Goal: Task Accomplishment & Management: Manage account settings

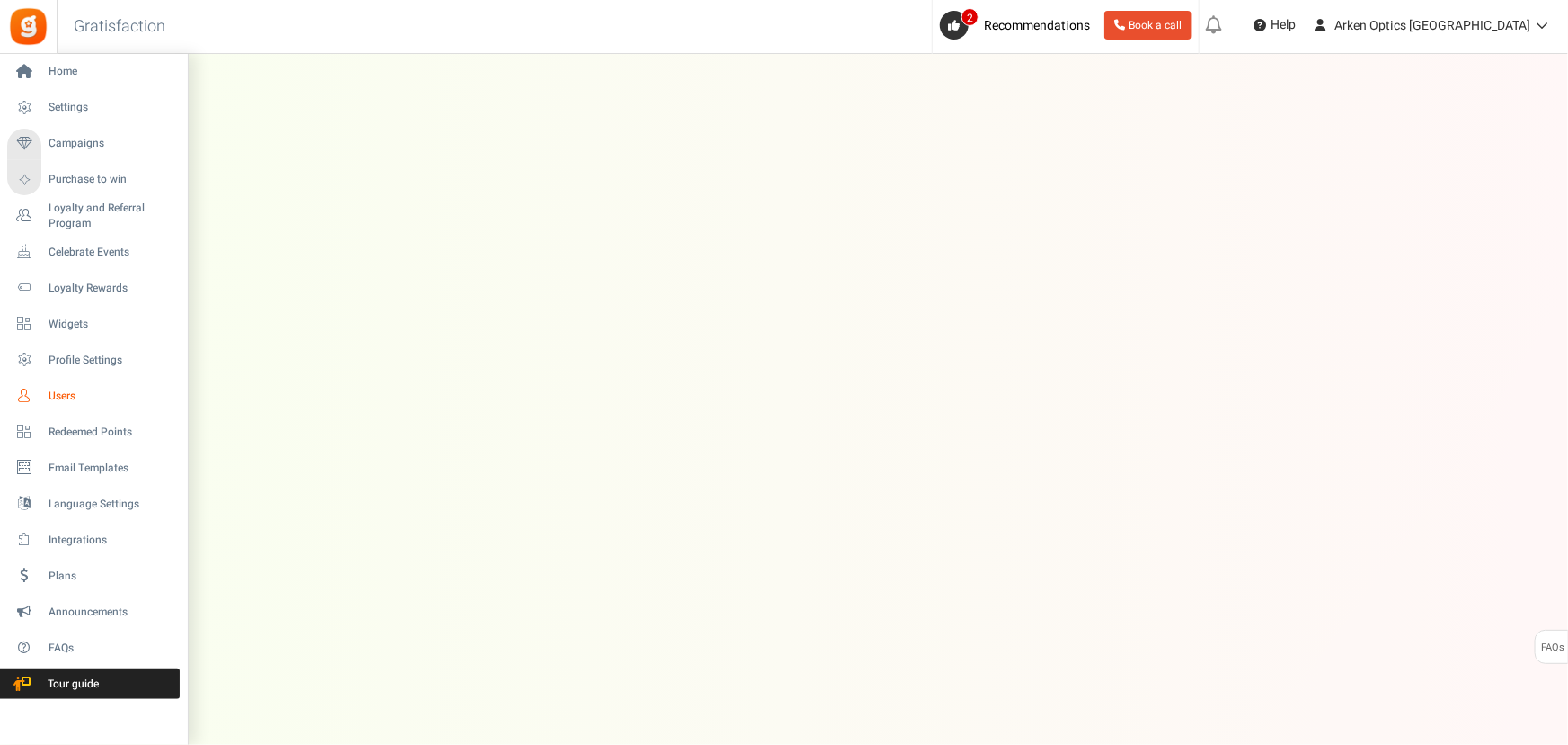
click at [57, 388] on span "Users" at bounding box center [111, 396] width 126 height 15
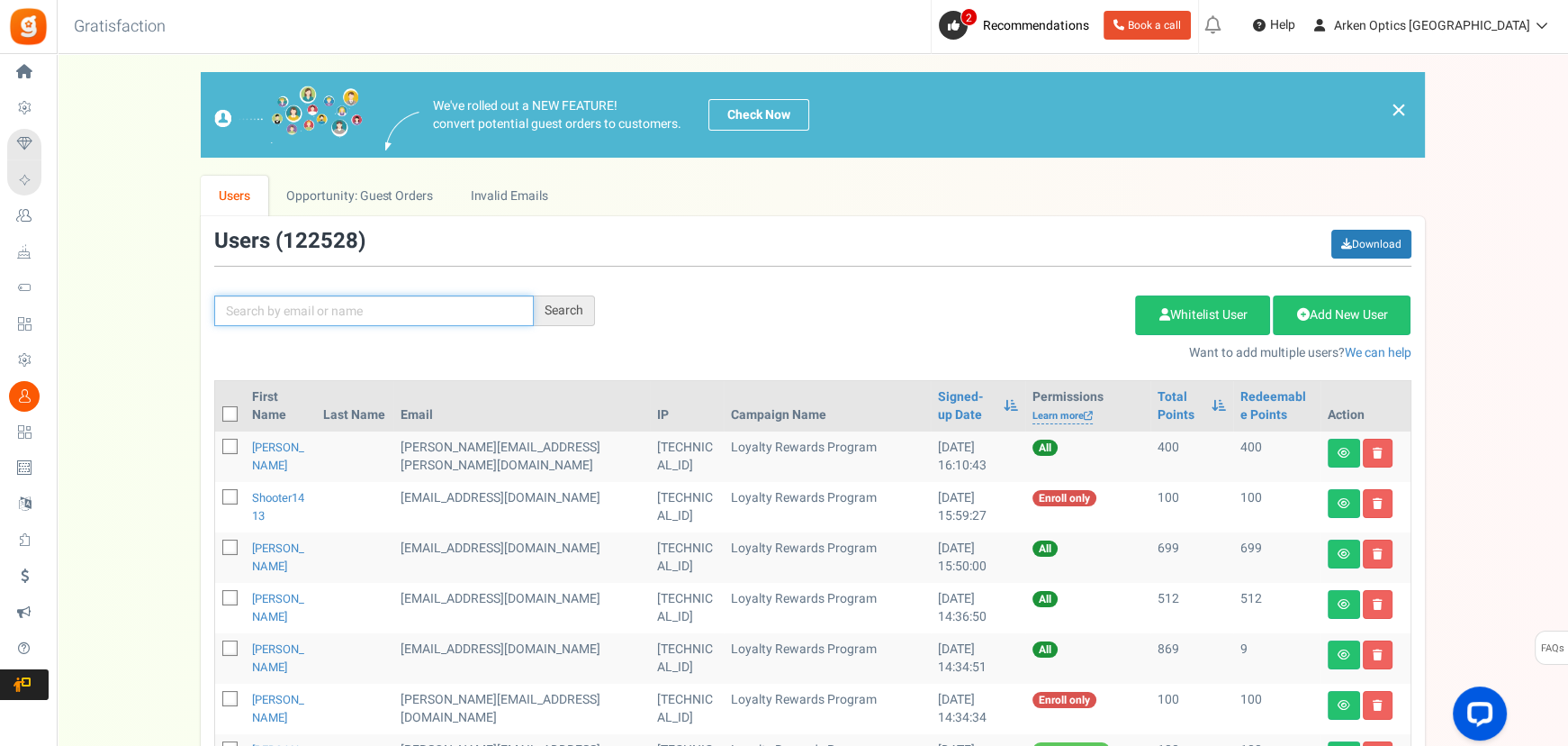
click at [347, 314] on input "text" at bounding box center [374, 311] width 319 height 31
paste input "[EMAIL_ADDRESS][DOMAIN_NAME]"
type input "[EMAIL_ADDRESS][DOMAIN_NAME]"
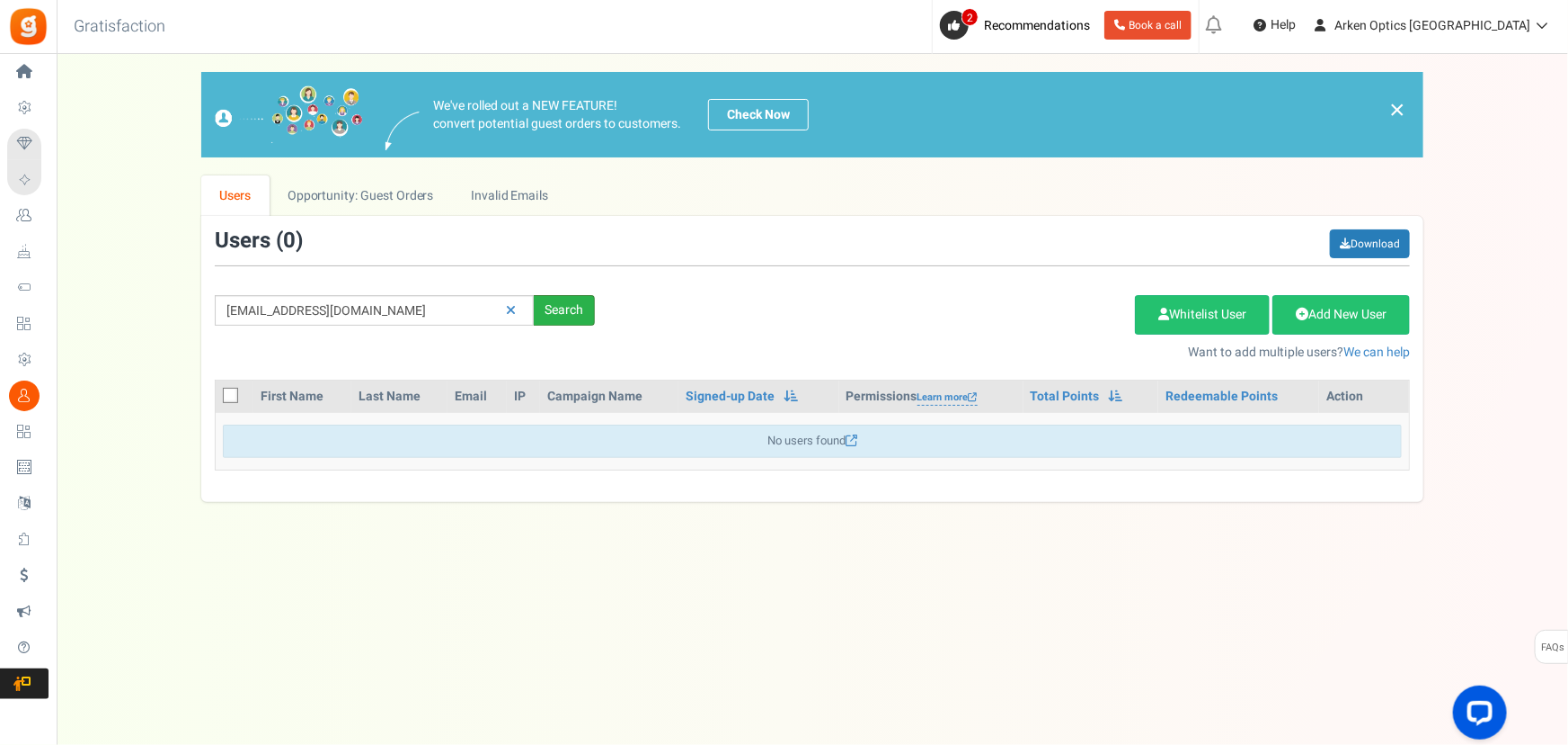
click at [564, 319] on div "Search" at bounding box center [565, 310] width 61 height 31
drag, startPoint x: 397, startPoint y: 308, endPoint x: -122, endPoint y: 297, distance: 519.1
click at [0, 297] on html "Install now Back to Home Back to program setup Home Settings Campaigns Purchase…" at bounding box center [784, 354] width 1568 height 708
click at [480, 194] on link "Invalid Emails" at bounding box center [509, 195] width 114 height 40
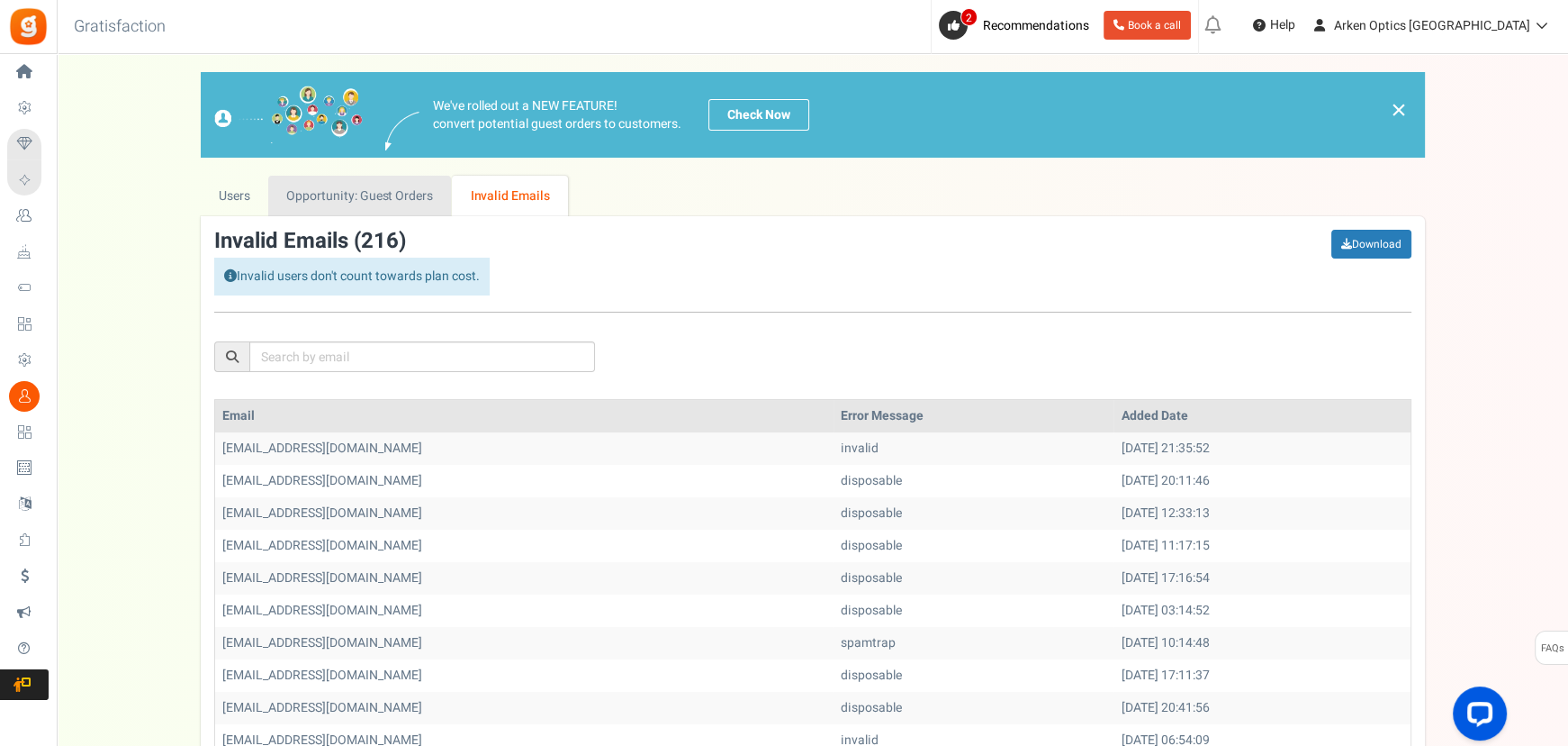
click at [374, 206] on link "Opportunity: Guest Orders" at bounding box center [360, 195] width 183 height 40
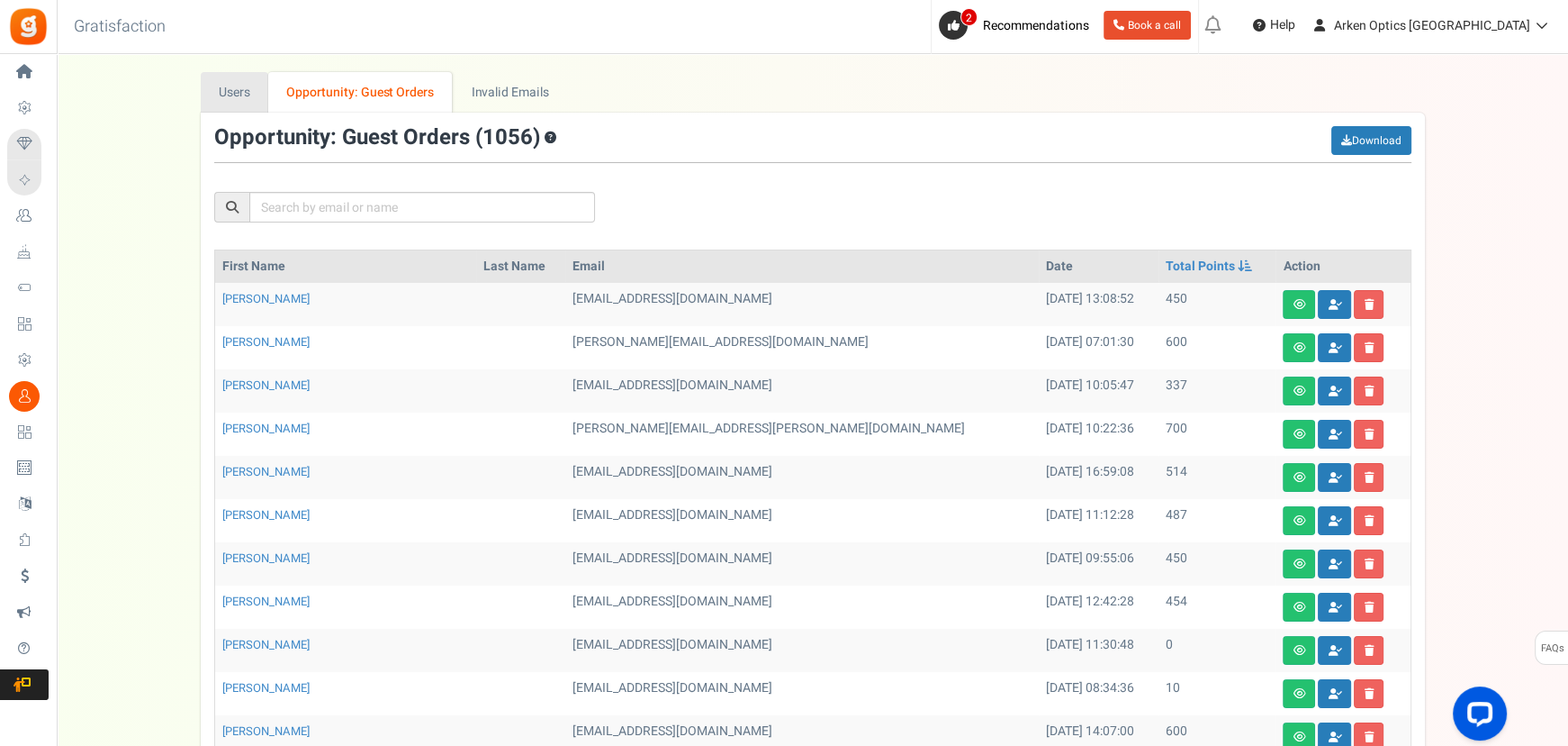
click at [252, 90] on link "Users" at bounding box center [235, 92] width 68 height 40
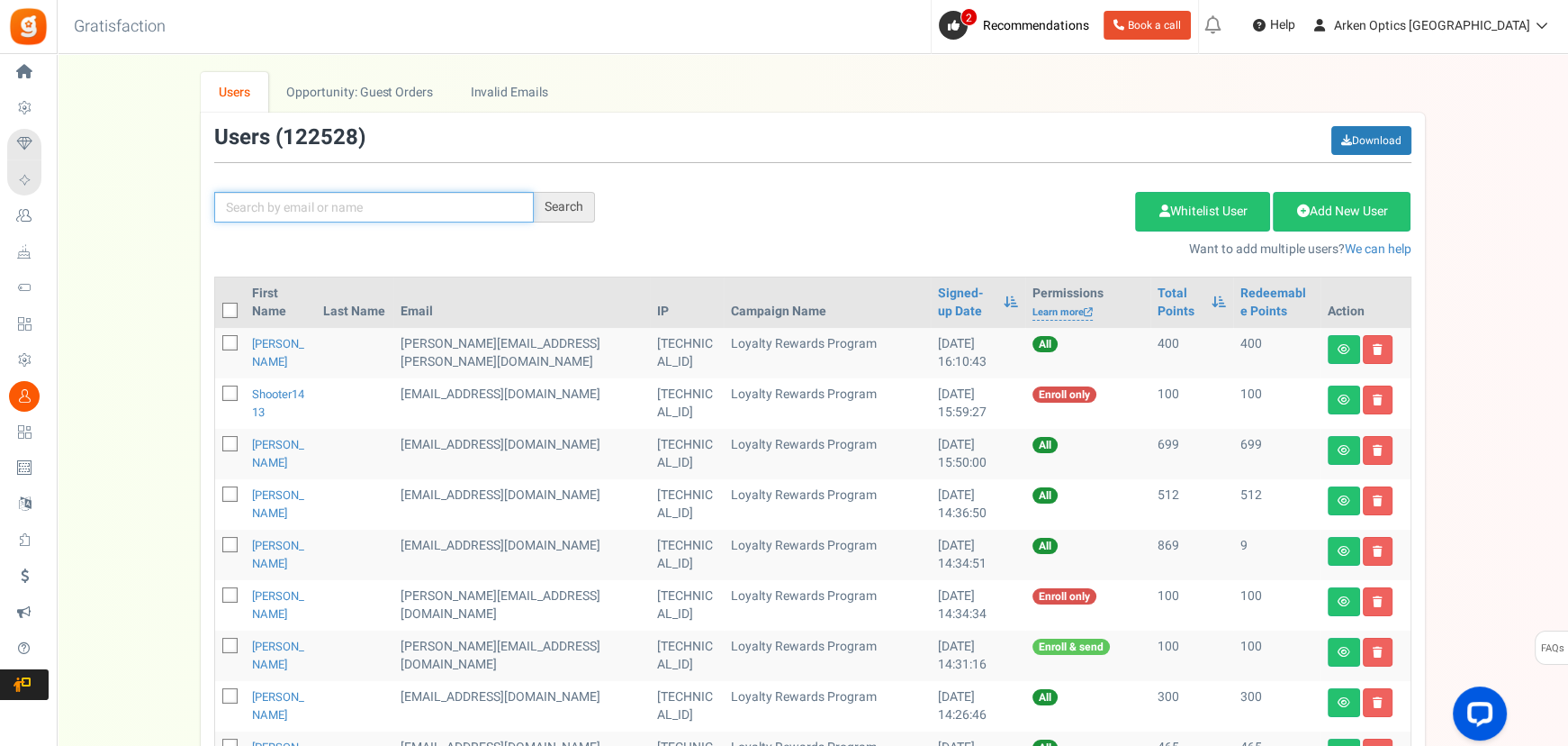
click at [320, 217] on input "text" at bounding box center [374, 207] width 319 height 31
paste input "[EMAIL_ADDRESS][DOMAIN_NAME]"
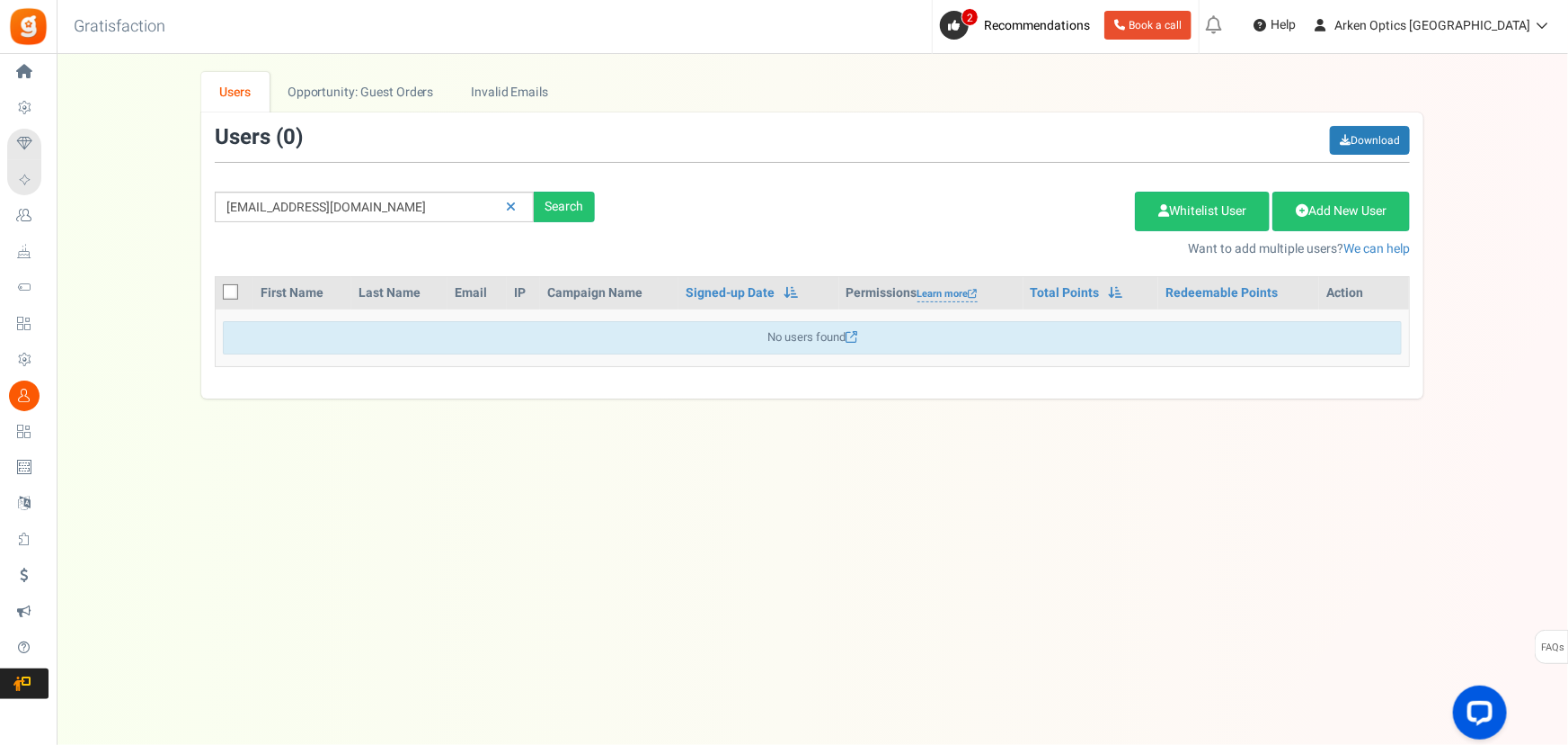
click at [468, 499] on div "Under maintenance we will be back soon We apologize for any inconvenience. The …" at bounding box center [812, 335] width 1511 height 564
drag, startPoint x: 288, startPoint y: 193, endPoint x: -229, endPoint y: 137, distance: 520.0
click at [0, 137] on html "Install now Back to Home Back to program setup Home Settings Campaigns Purchase…" at bounding box center [784, 354] width 1568 height 708
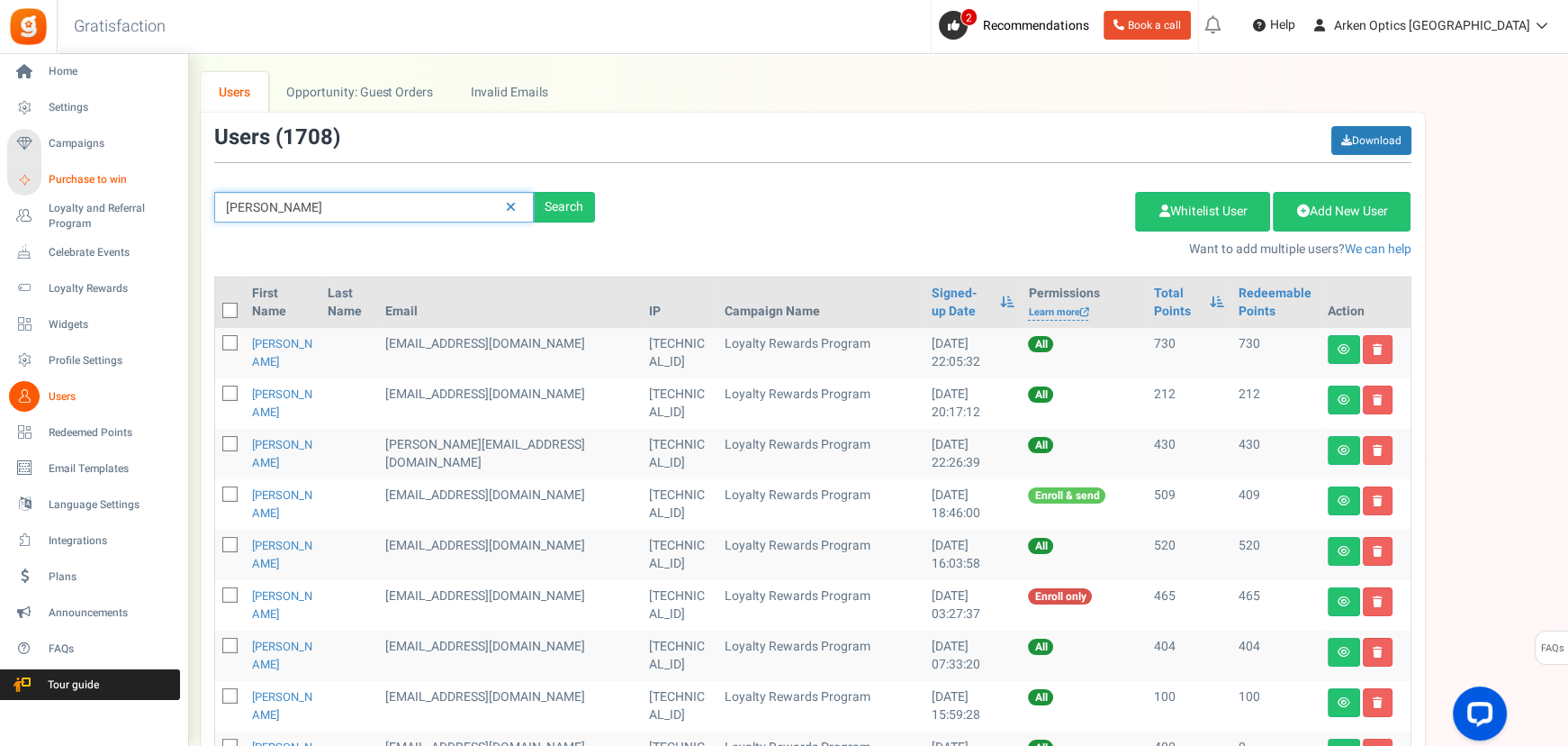
drag, startPoint x: 335, startPoint y: 206, endPoint x: 34, endPoint y: 180, distance: 302.1
paste input "[PERSON_NAME]"
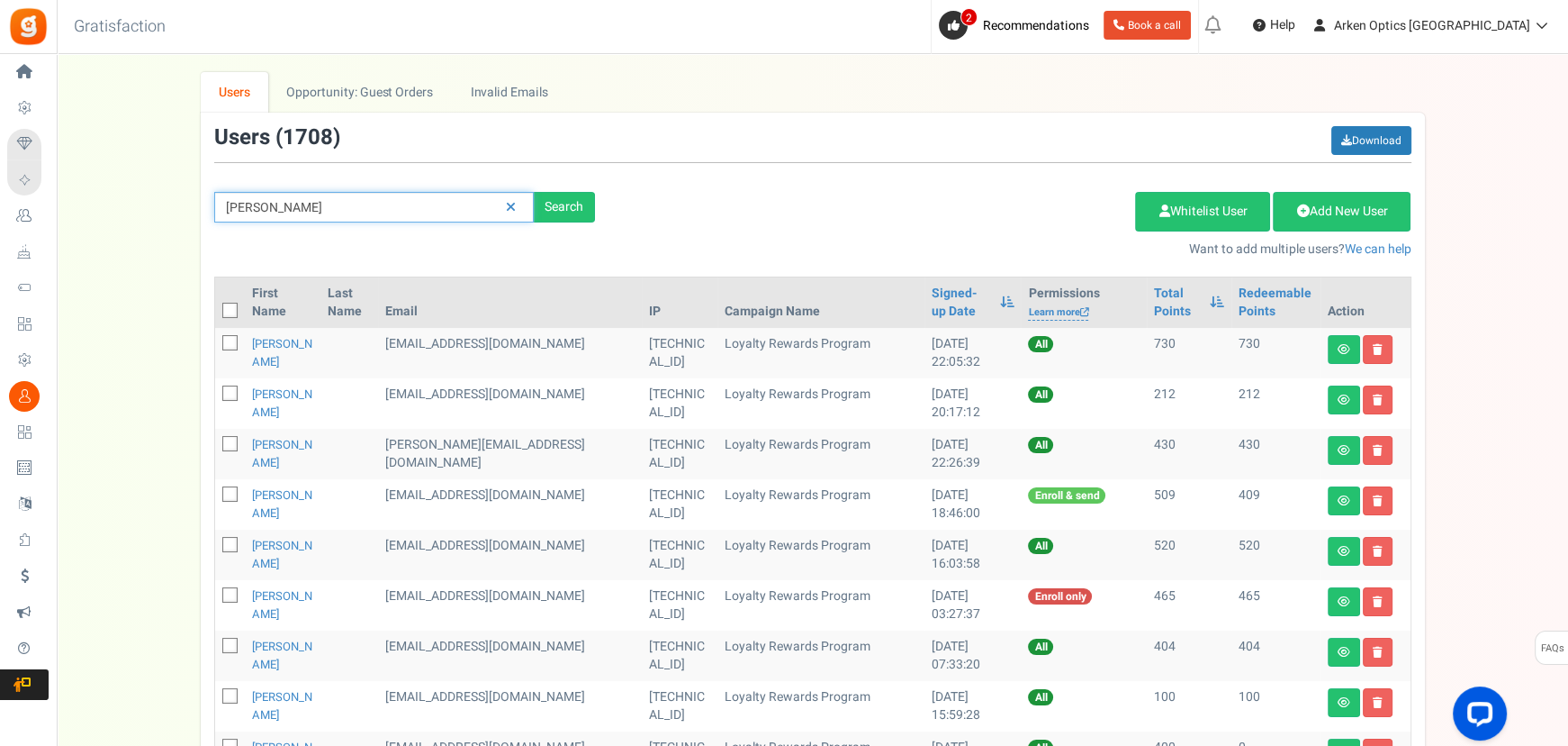
type input "[PERSON_NAME]"
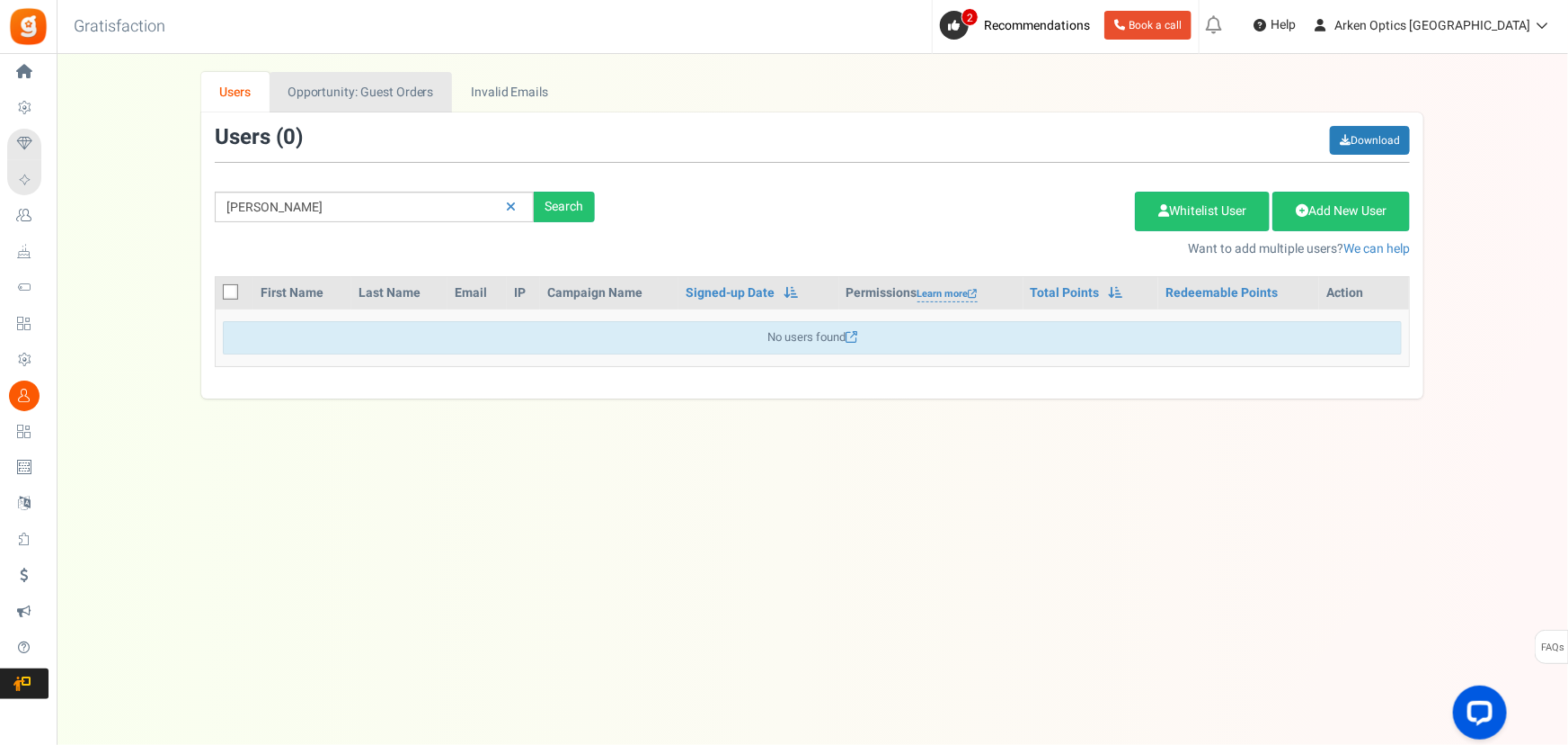
click at [351, 95] on link "Opportunity: Guest Orders" at bounding box center [361, 92] width 183 height 40
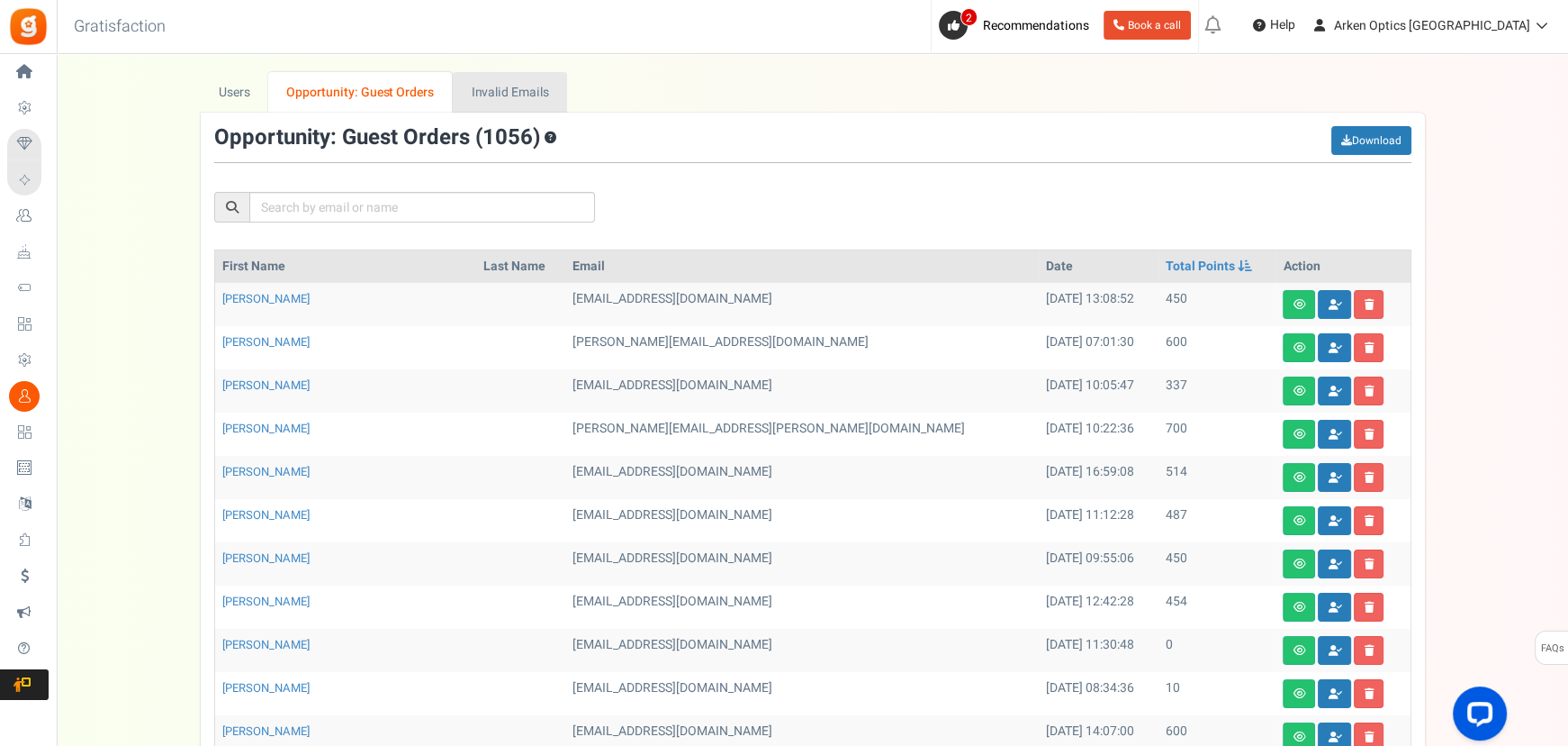
click at [487, 96] on link "Invalid Emails" at bounding box center [510, 92] width 114 height 40
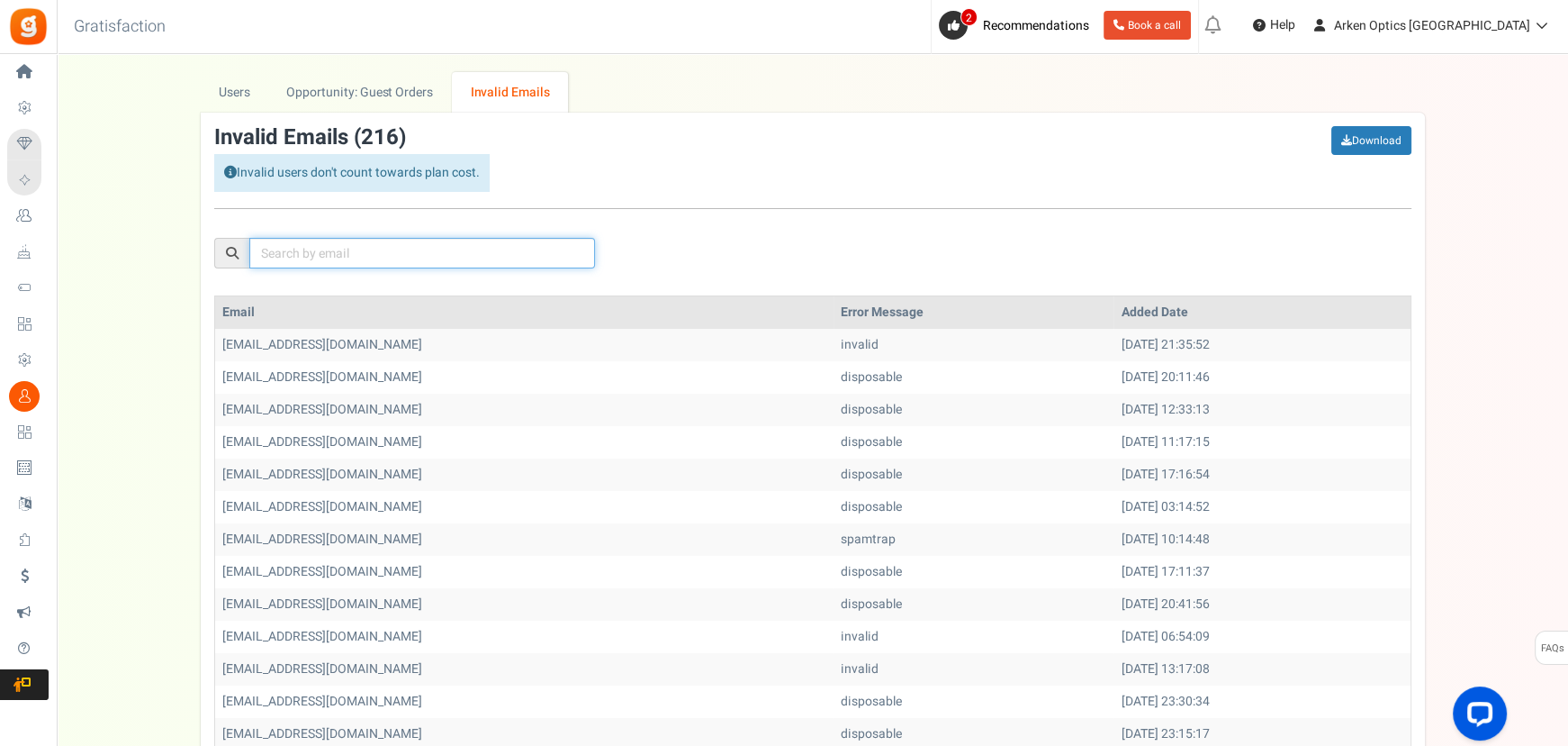
click at [284, 256] on input "text" at bounding box center [421, 253] width 345 height 31
paste input "[PERSON_NAME]"
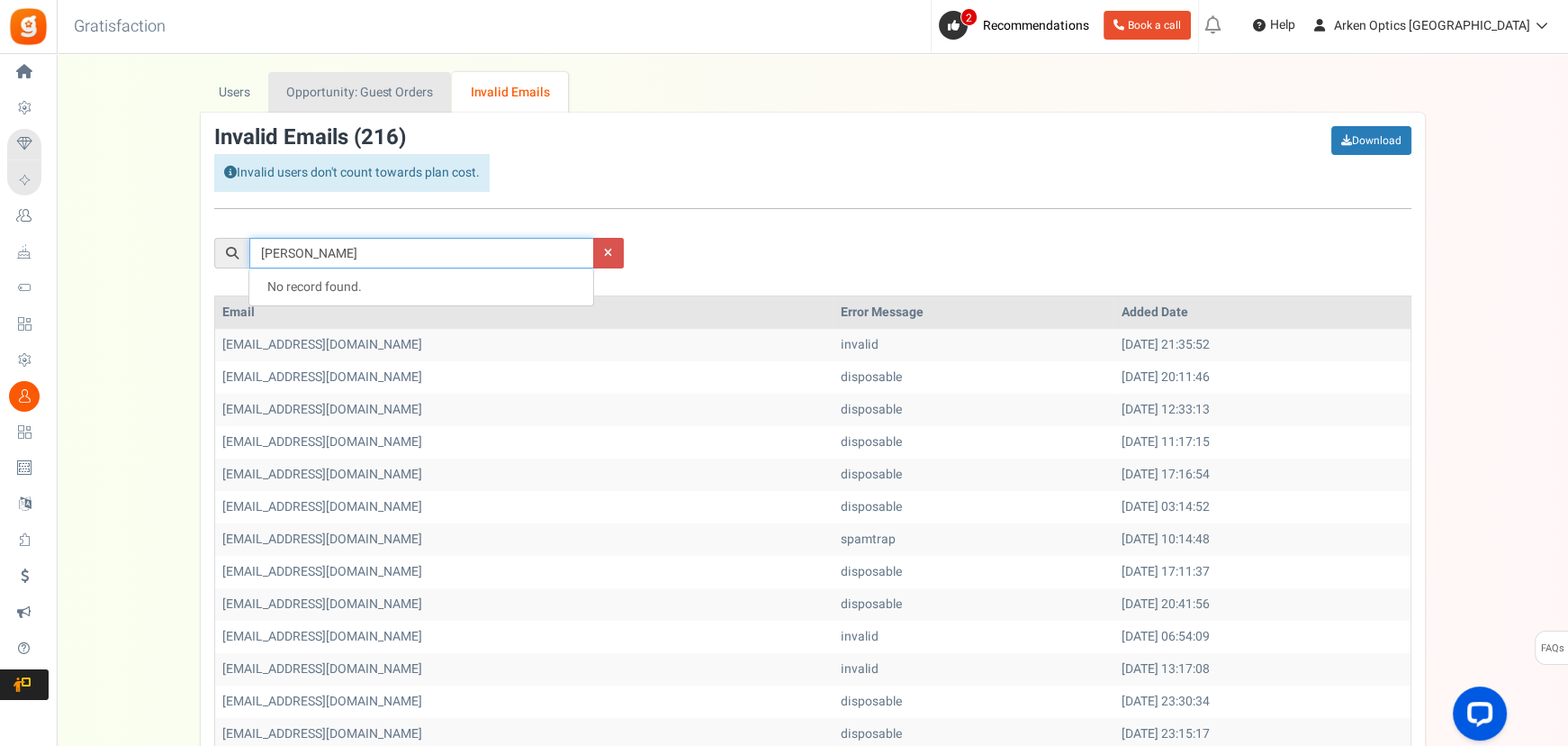
type input "[PERSON_NAME]"
click at [388, 90] on link "Opportunity: Guest Orders" at bounding box center [360, 92] width 183 height 40
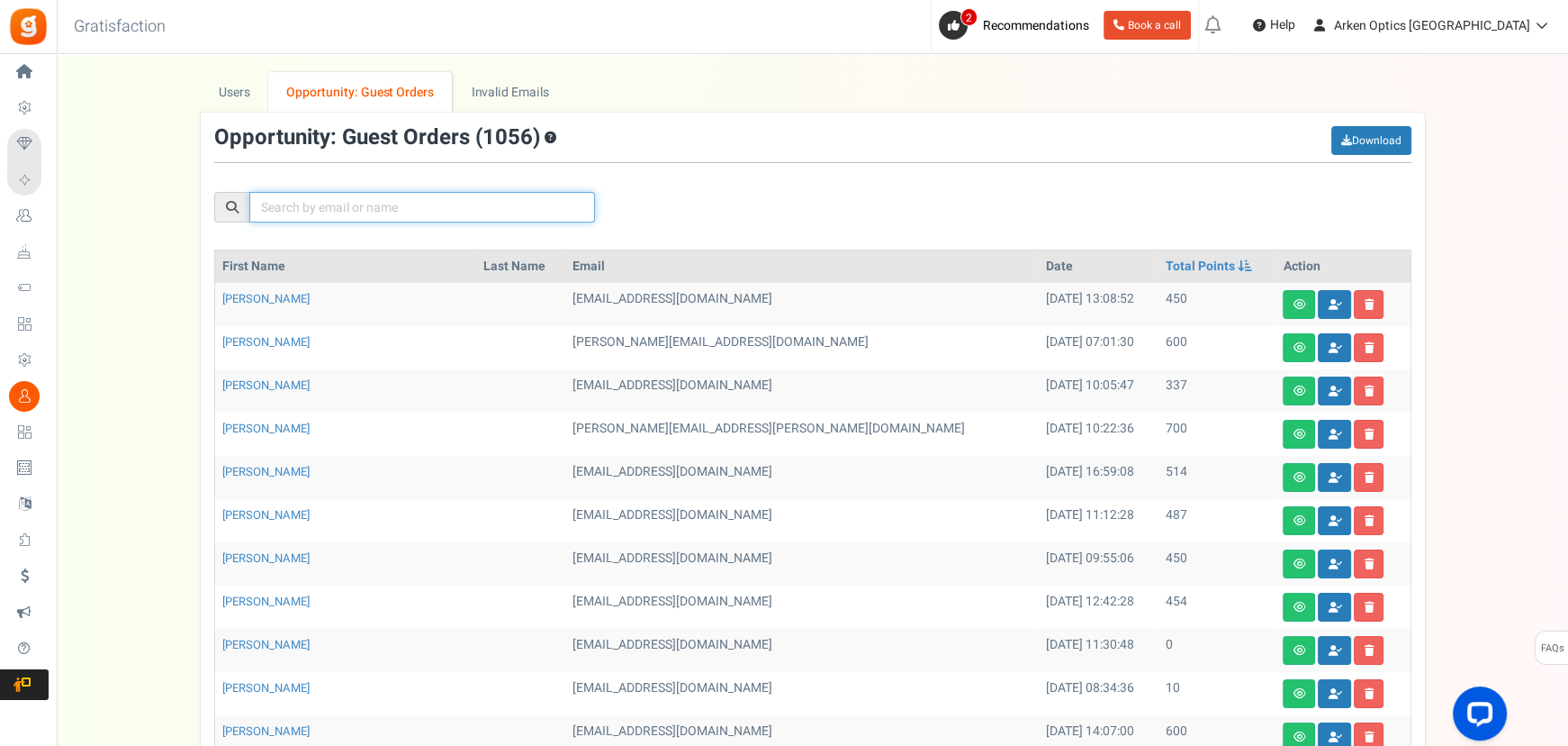
click at [315, 194] on input "text" at bounding box center [421, 207] width 345 height 31
paste input "[PERSON_NAME]"
type input "[PERSON_NAME]"
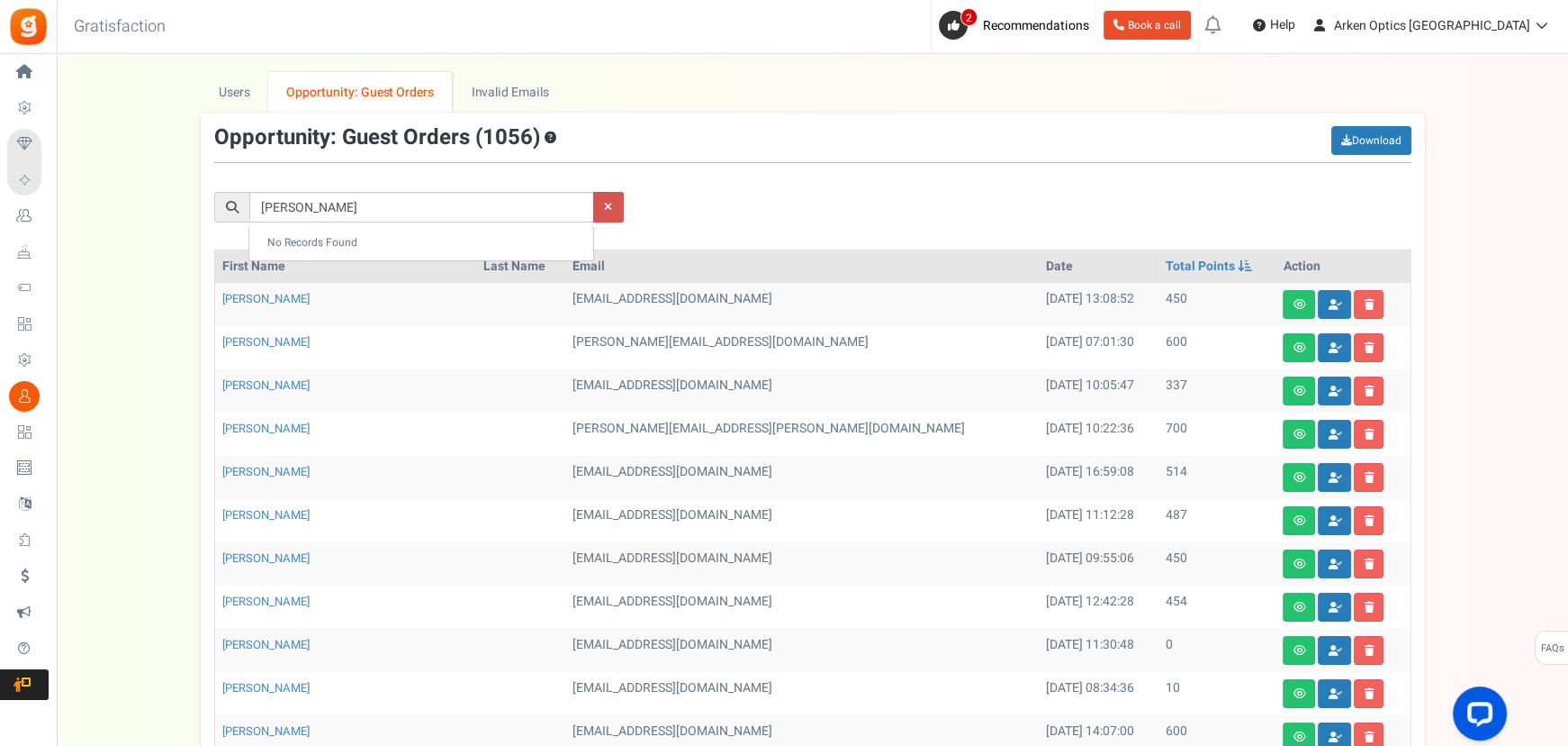
click at [734, 200] on div "[PERSON_NAME]" at bounding box center [813, 178] width 1224 height 105
click at [258, 81] on link "Users" at bounding box center [235, 92] width 68 height 40
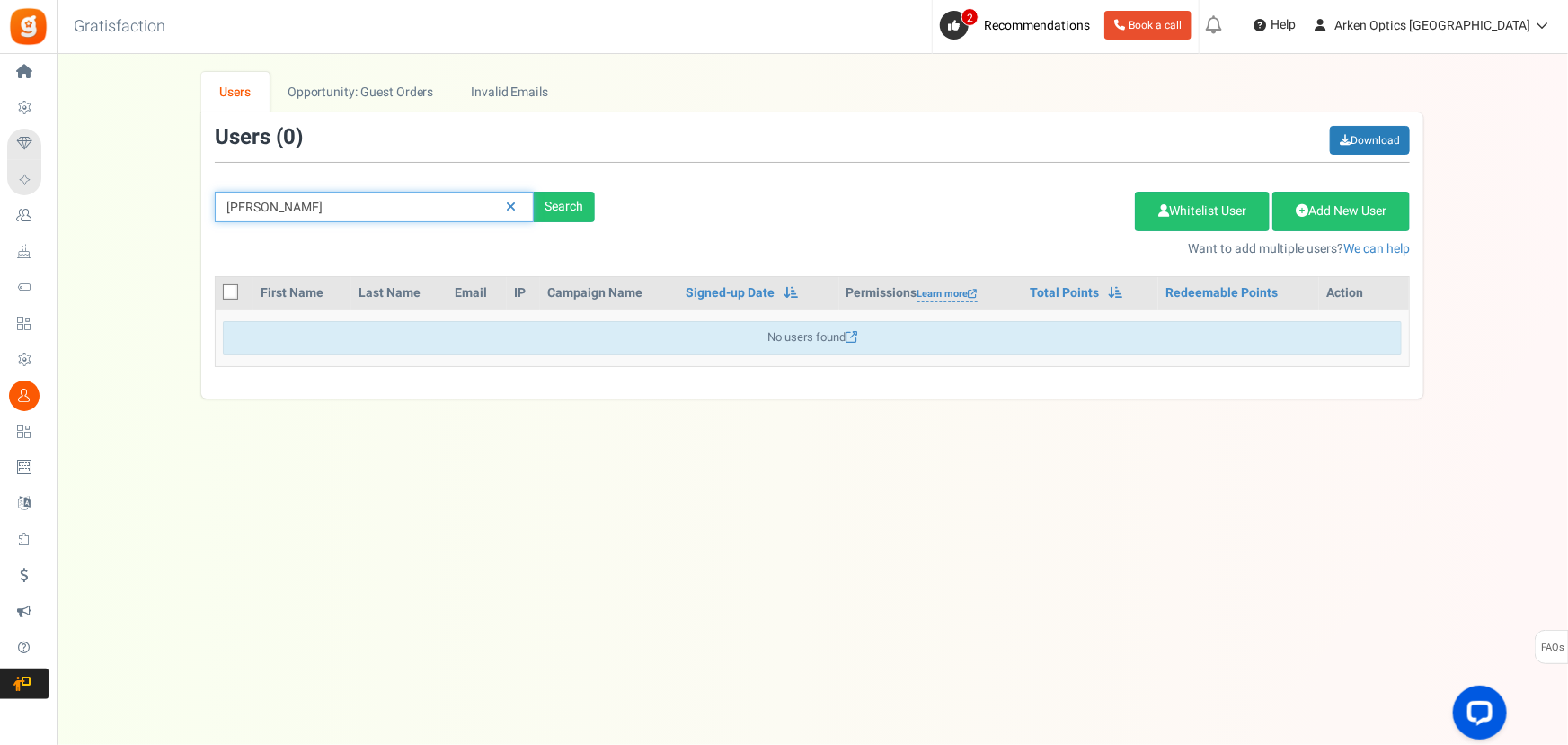
click at [319, 206] on input "[PERSON_NAME]" at bounding box center [375, 207] width 319 height 31
drag, startPoint x: 97, startPoint y: 176, endPoint x: 70, endPoint y: 176, distance: 27.0
click at [72, 176] on div "× Close Add Points ? First Name Last Name Email Do you want to give Welcome bon…" at bounding box center [812, 236] width 1511 height 327
click at [314, 201] on input "[PERSON_NAME]" at bounding box center [375, 207] width 319 height 31
click at [603, 335] on div "No users found" at bounding box center [812, 337] width 1179 height 34
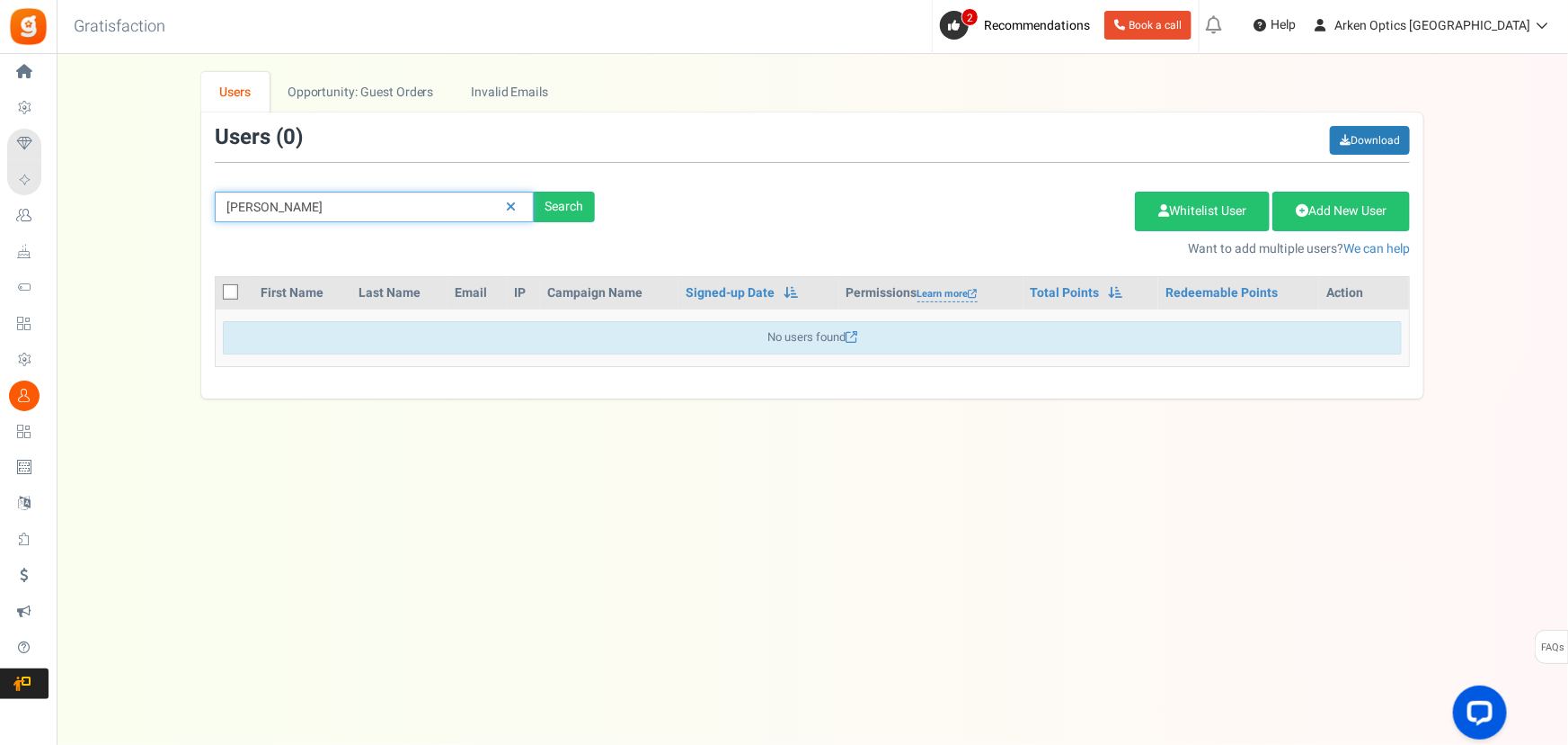
click at [313, 195] on input "[PERSON_NAME]" at bounding box center [375, 207] width 319 height 31
click at [313, 200] on input "[PERSON_NAME]" at bounding box center [375, 207] width 319 height 31
paste input "[EMAIL_ADDRESS][DOMAIN_NAME]"
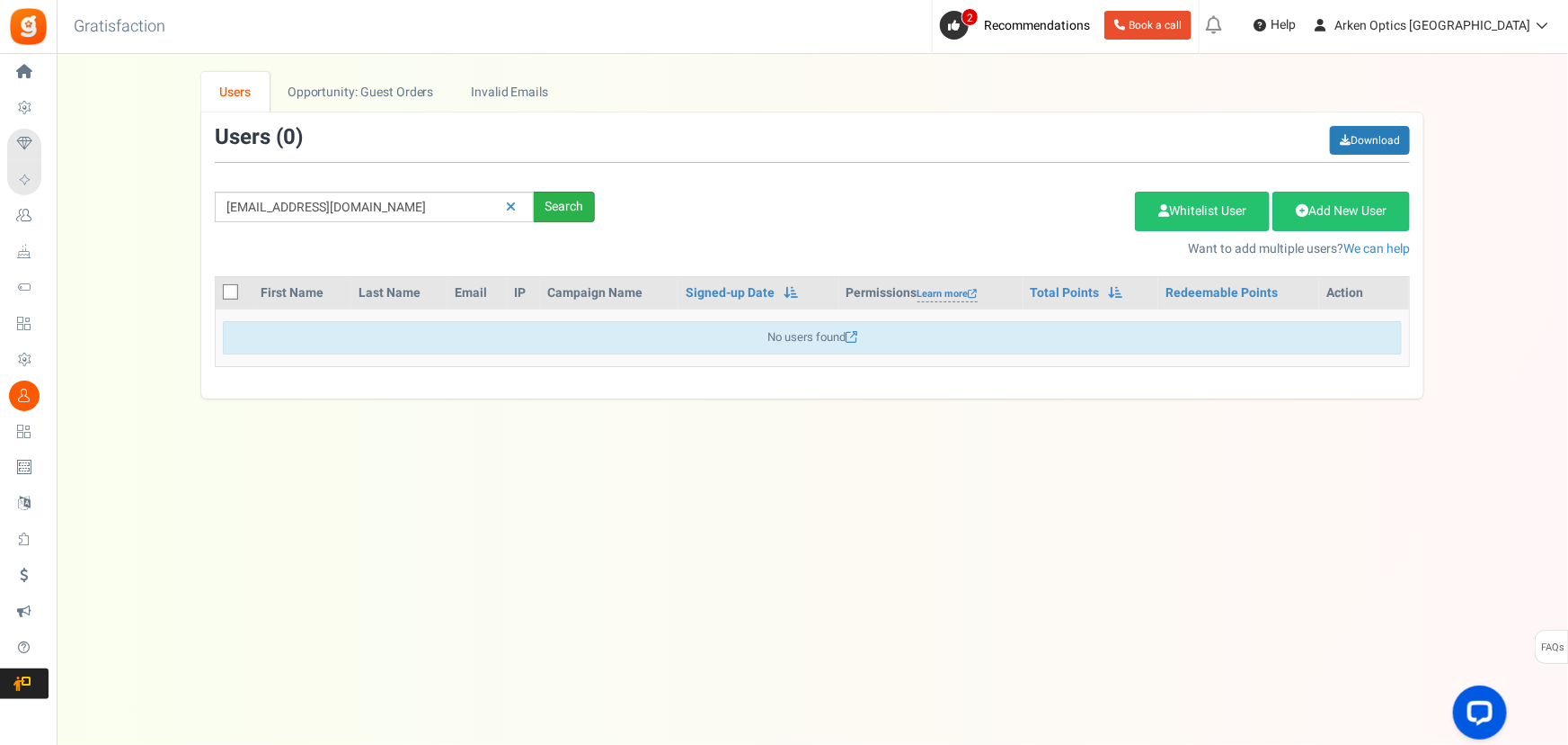
click at [575, 204] on div "Search" at bounding box center [565, 207] width 61 height 31
click at [343, 98] on link "Opportunity: Guest Orders" at bounding box center [361, 92] width 183 height 40
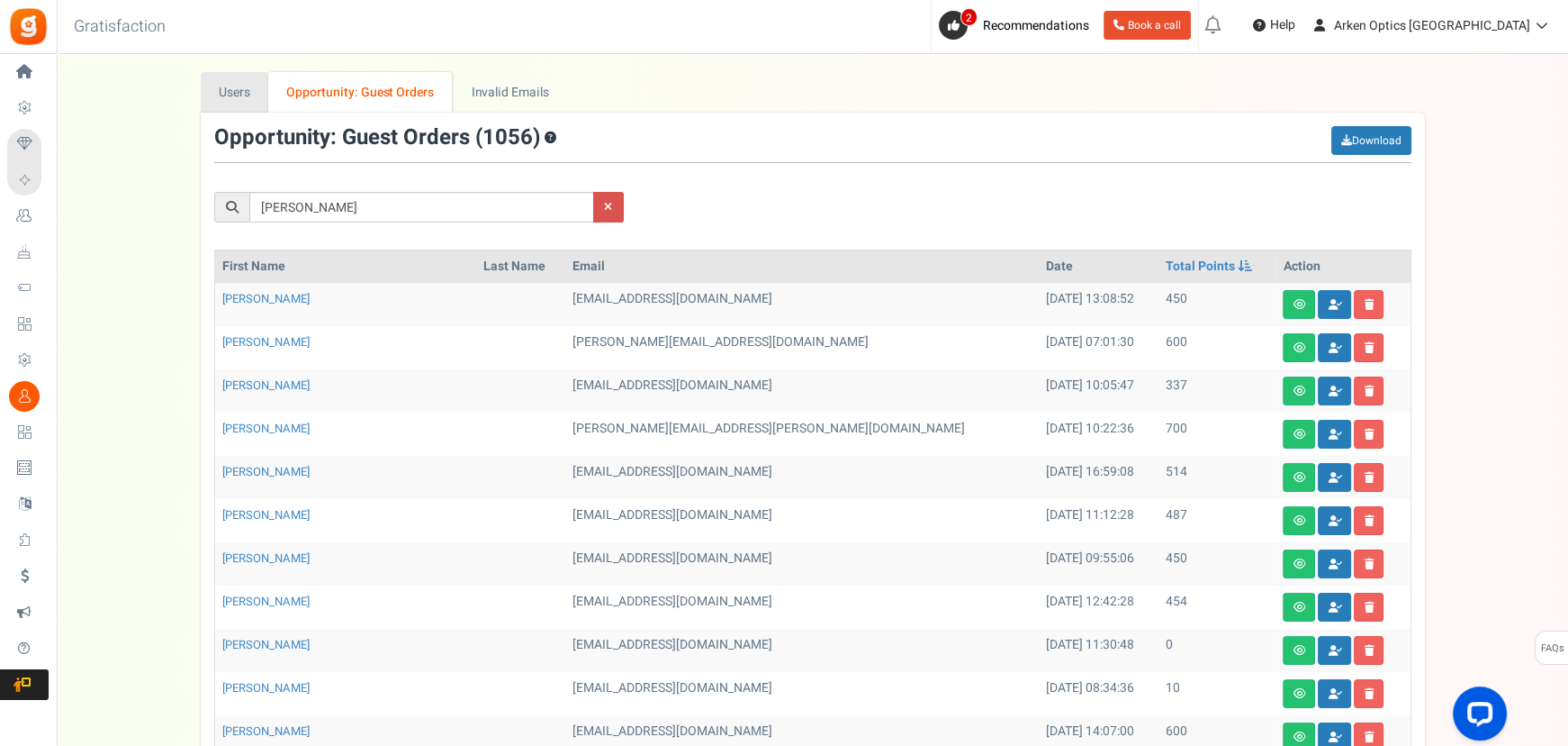
click at [214, 92] on link "Users" at bounding box center [235, 92] width 68 height 40
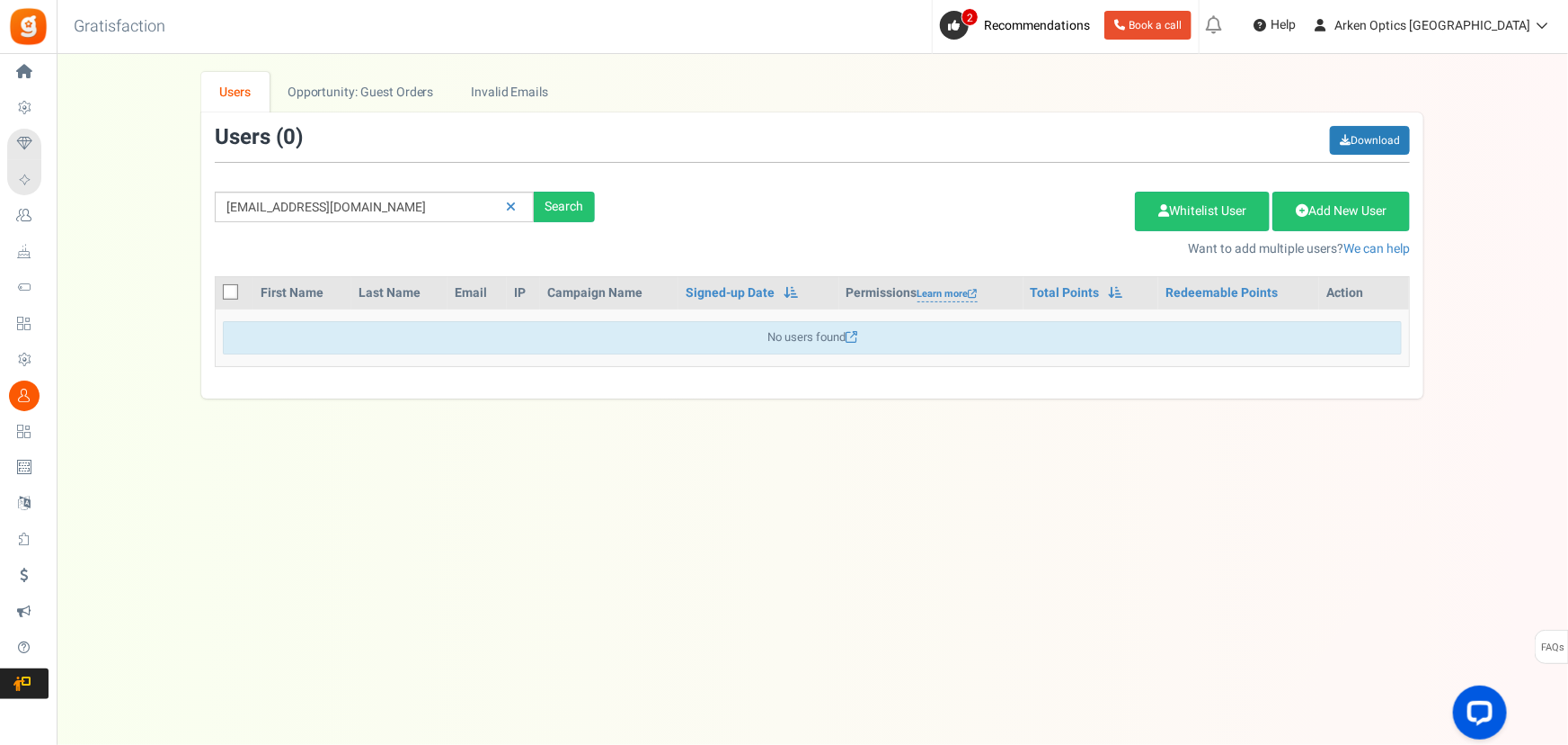
click at [282, 223] on div "[EMAIL_ADDRESS][DOMAIN_NAME] Search Add Etsy Order Delete Selected Users Import…" at bounding box center [813, 192] width 1222 height 133
click at [296, 207] on input "[EMAIL_ADDRESS][DOMAIN_NAME]" at bounding box center [375, 207] width 319 height 31
click at [310, 205] on input "[EMAIL_ADDRESS][DOMAIN_NAME]" at bounding box center [375, 207] width 319 height 31
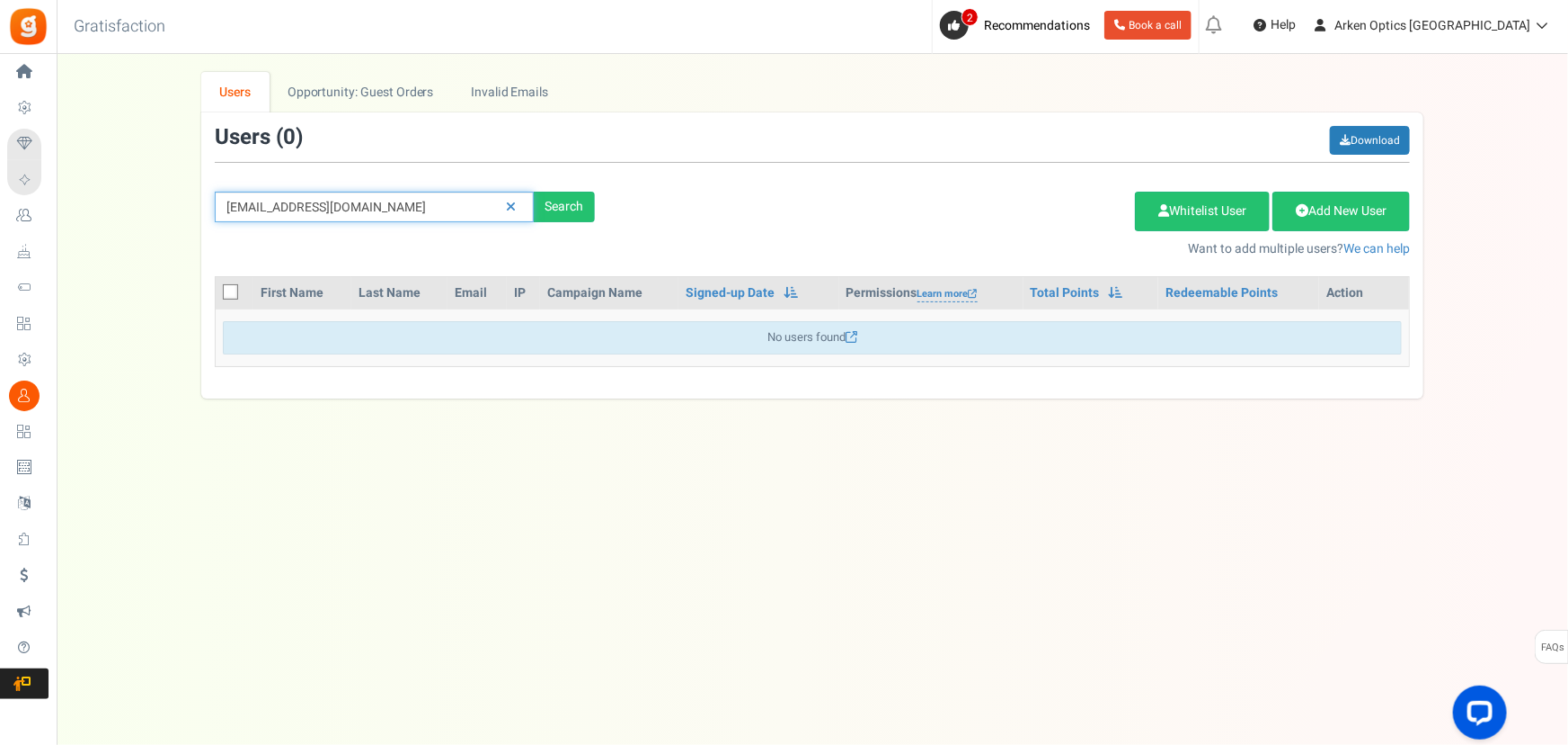
click at [310, 205] on input "[EMAIL_ADDRESS][DOMAIN_NAME]" at bounding box center [375, 207] width 319 height 31
click at [604, 195] on div "[EMAIL_ADDRESS][DOMAIN_NAME] Search" at bounding box center [405, 207] width 407 height 31
click at [541, 214] on div "Search" at bounding box center [565, 207] width 61 height 31
click at [287, 202] on input "[EMAIL_ADDRESS][DOMAIN_NAME]" at bounding box center [375, 207] width 319 height 31
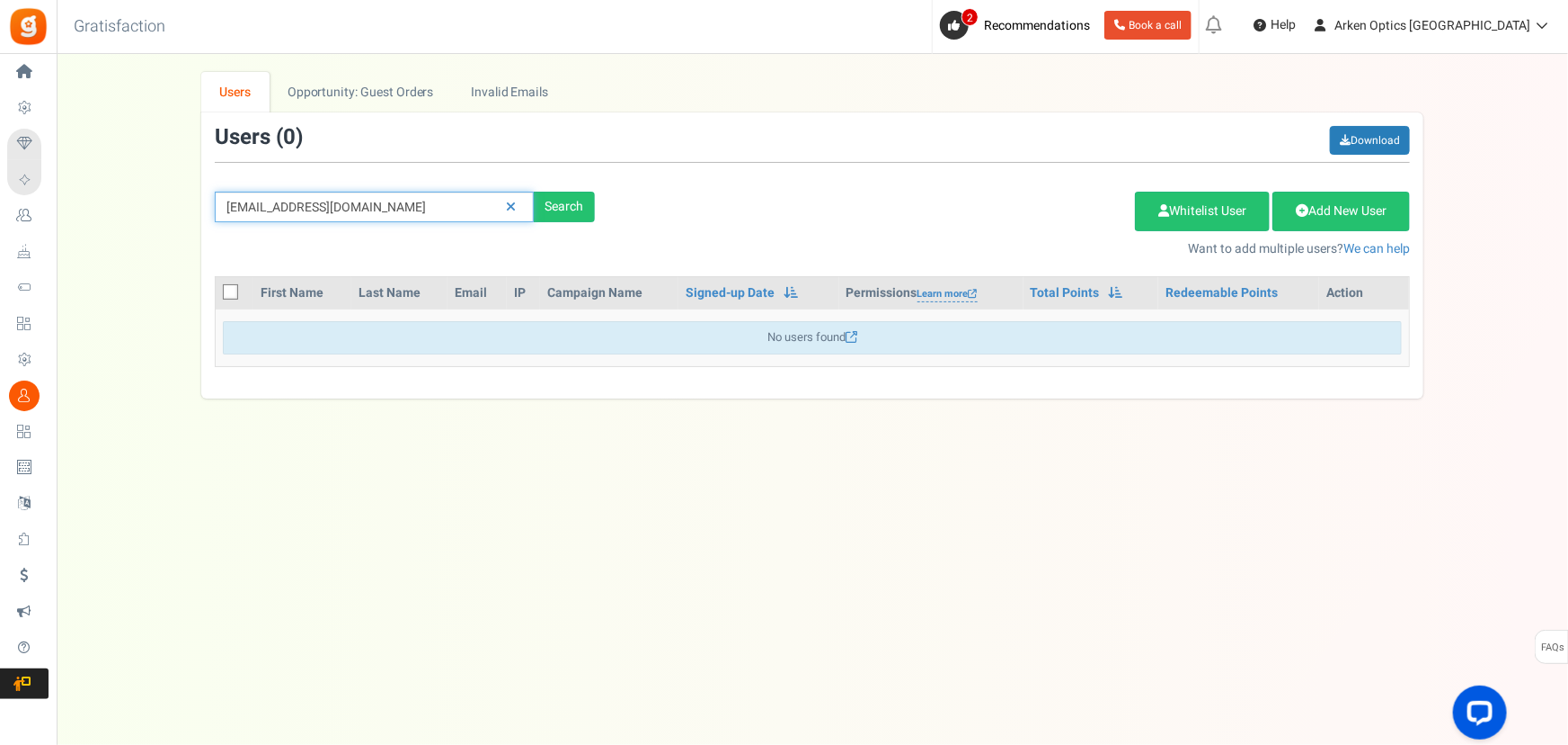
click at [287, 202] on input "[EMAIL_ADDRESS][DOMAIN_NAME]" at bounding box center [375, 207] width 319 height 31
paste input "boucherm84"
type input "[EMAIL_ADDRESS][DOMAIN_NAME]"
click at [554, 211] on div "Search" at bounding box center [565, 207] width 61 height 31
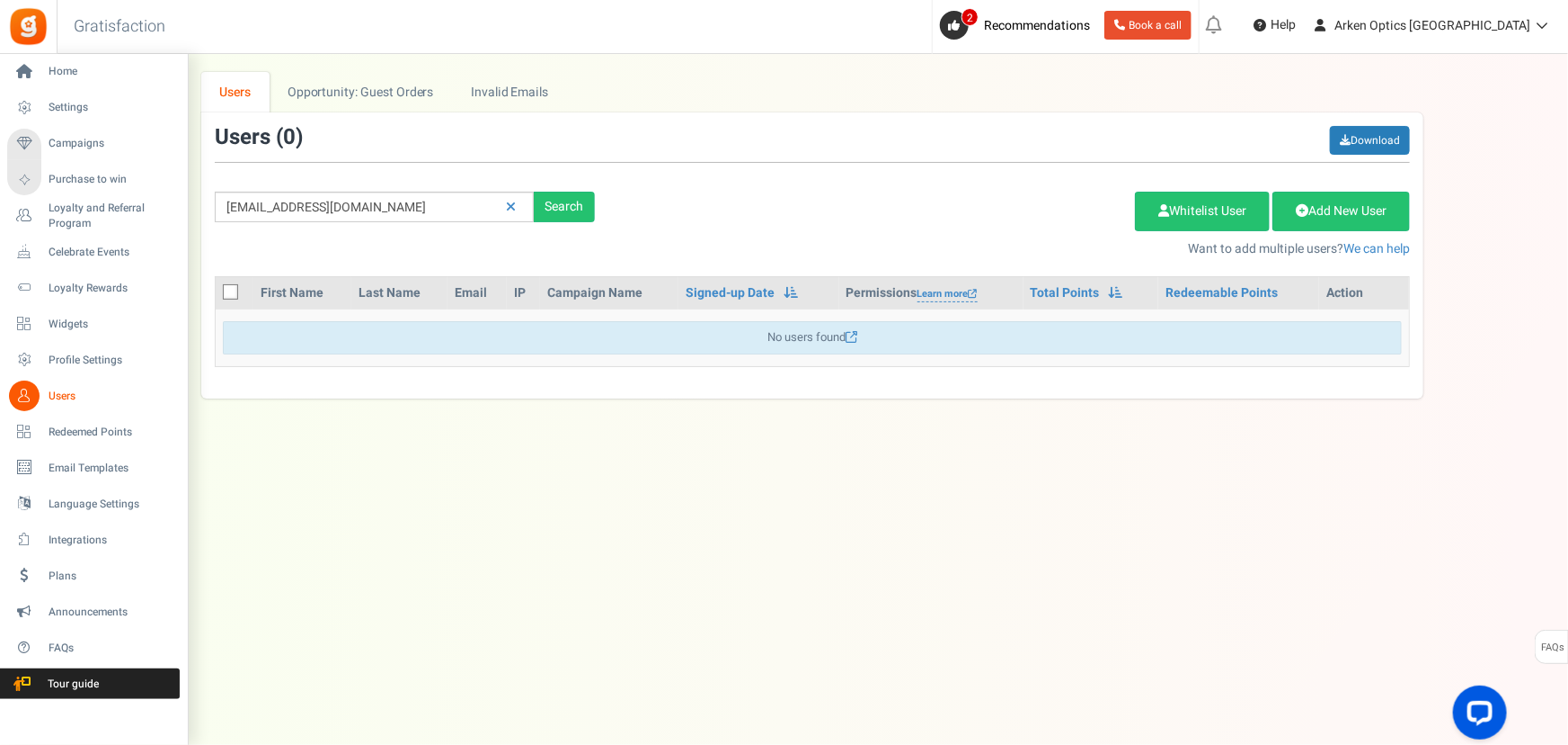
click at [55, 396] on span "Users" at bounding box center [111, 396] width 126 height 15
click at [58, 439] on link "Redeemed Points" at bounding box center [93, 432] width 173 height 31
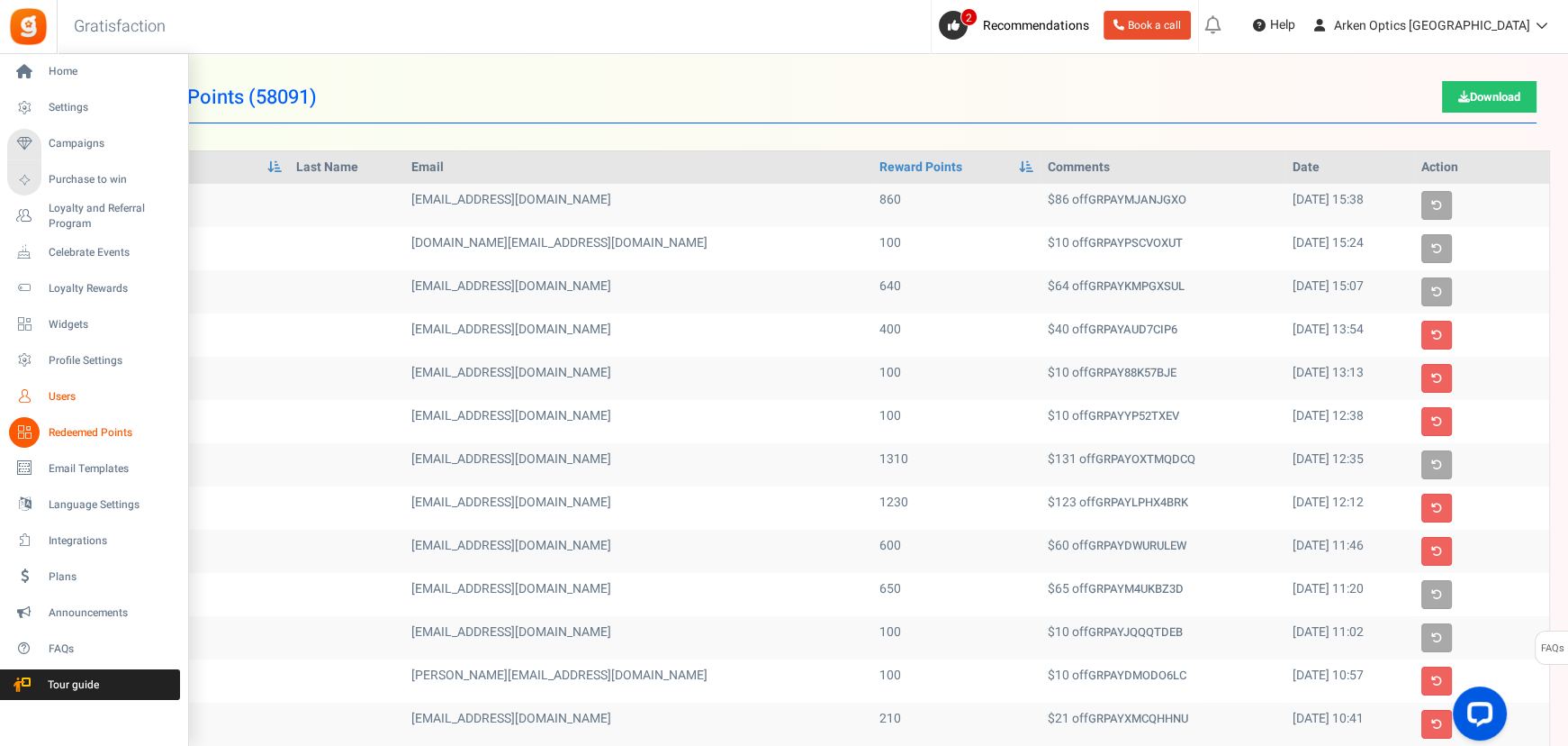
click at [22, 401] on icon at bounding box center [24, 397] width 31 height 31
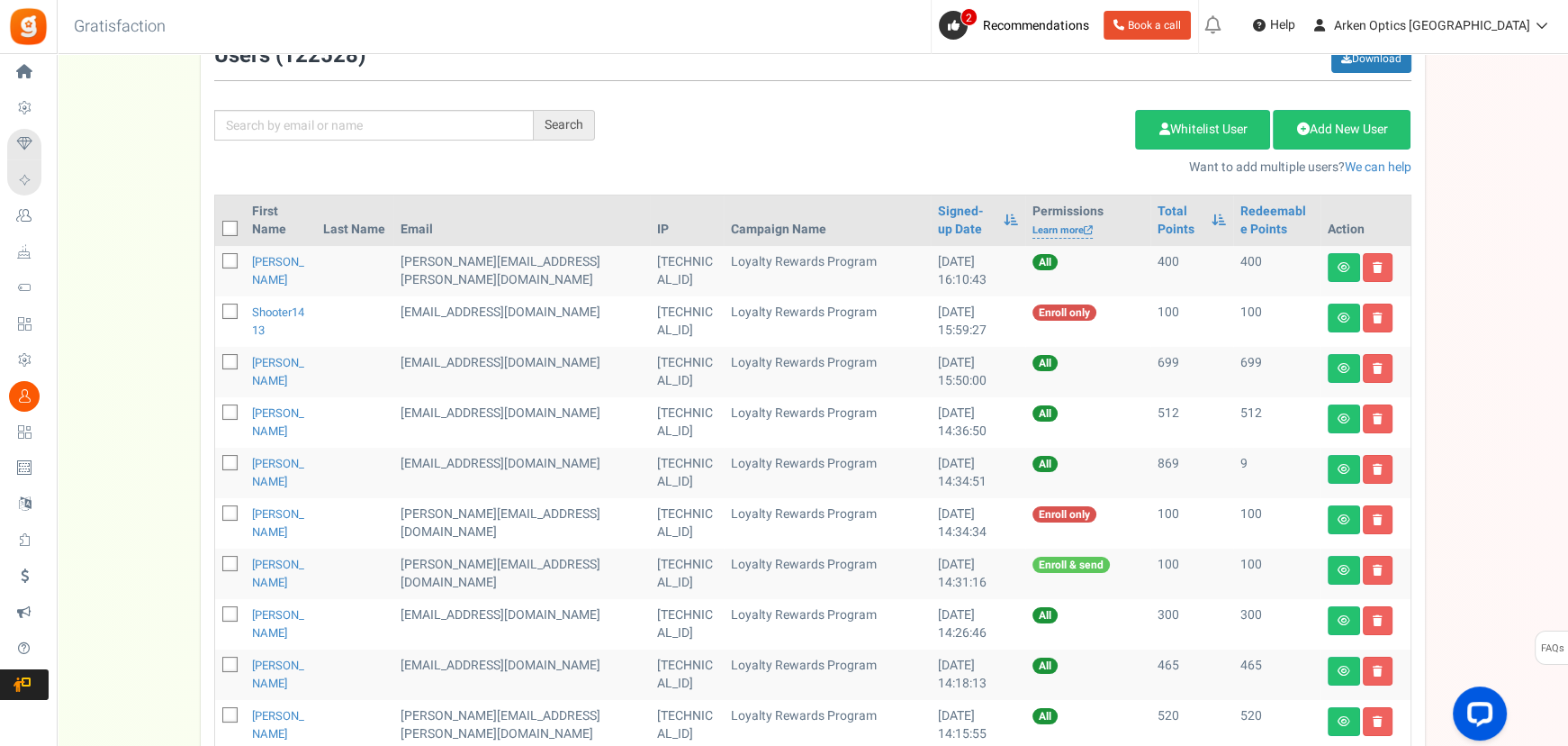
scroll to position [865, 0]
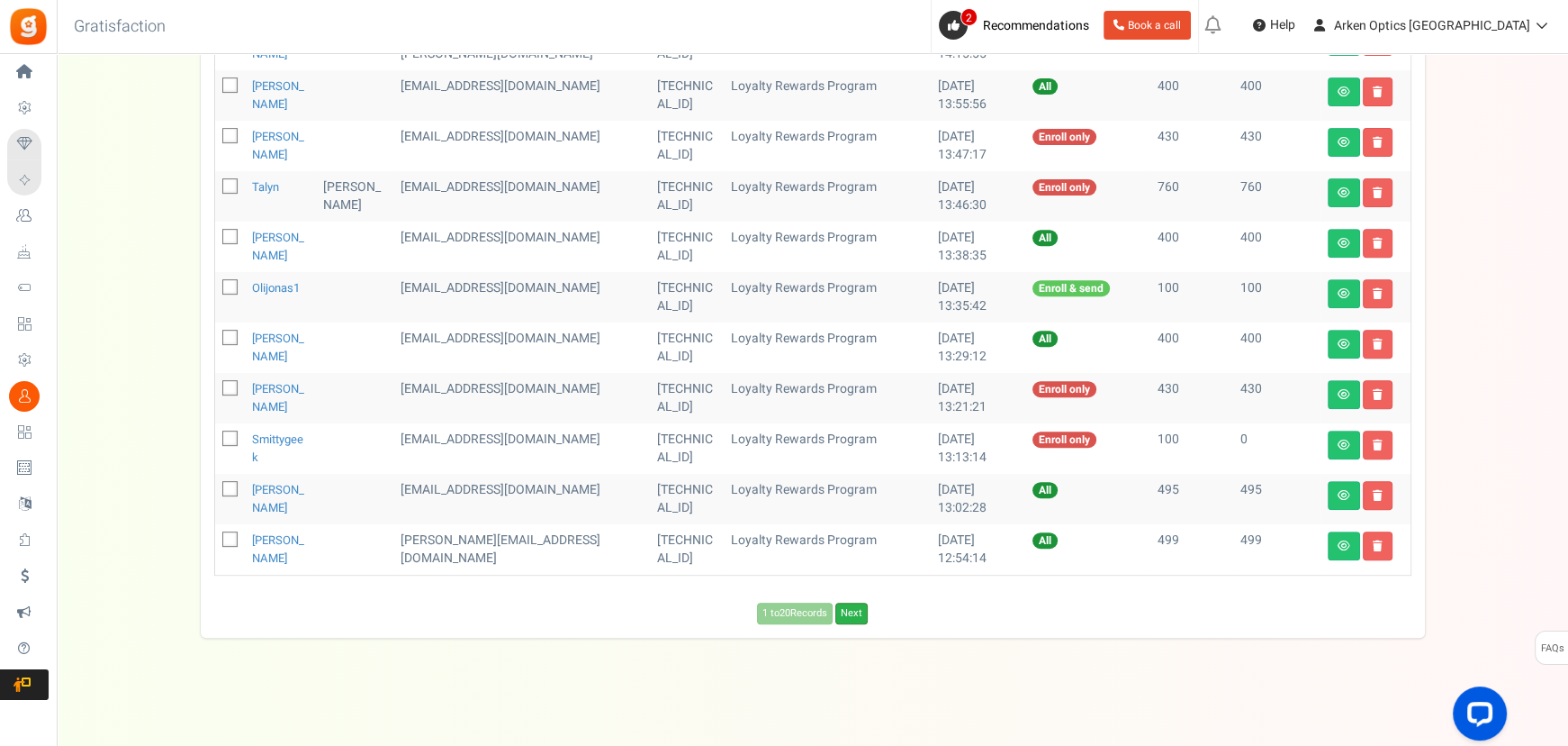
click at [847, 620] on link "Next" at bounding box center [851, 613] width 33 height 21
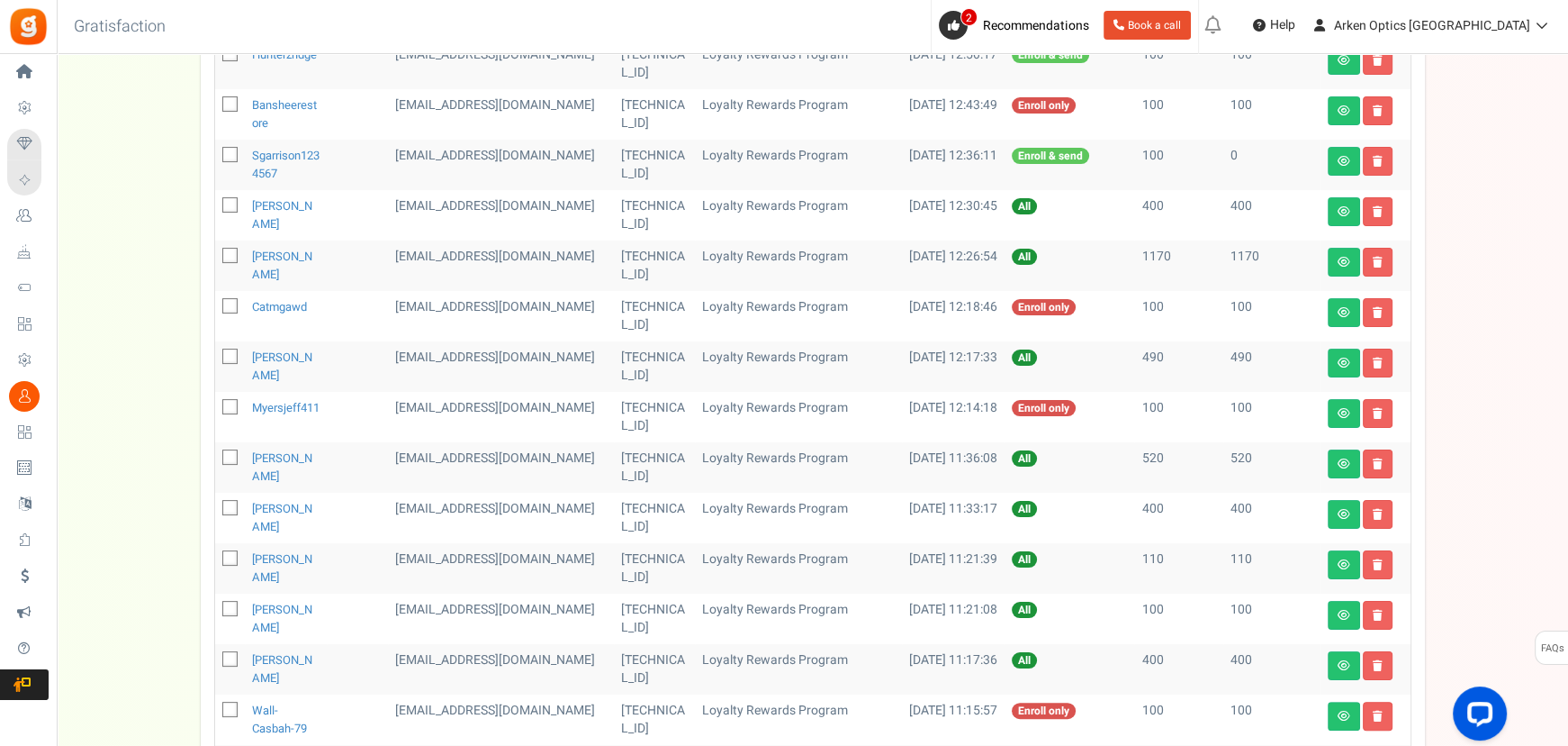
scroll to position [210, 0]
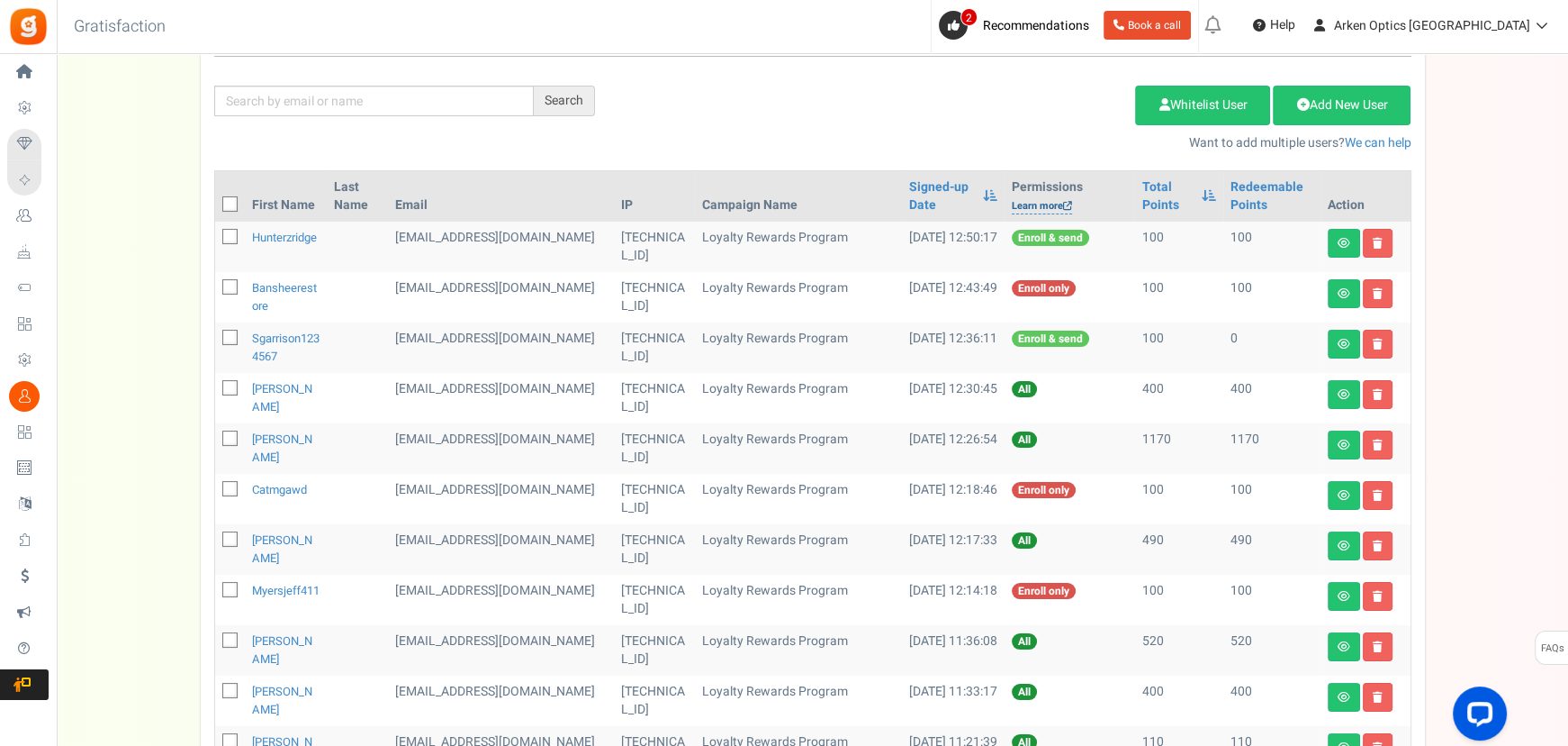
click at [1028, 209] on link "Learn more" at bounding box center [1041, 207] width 61 height 15
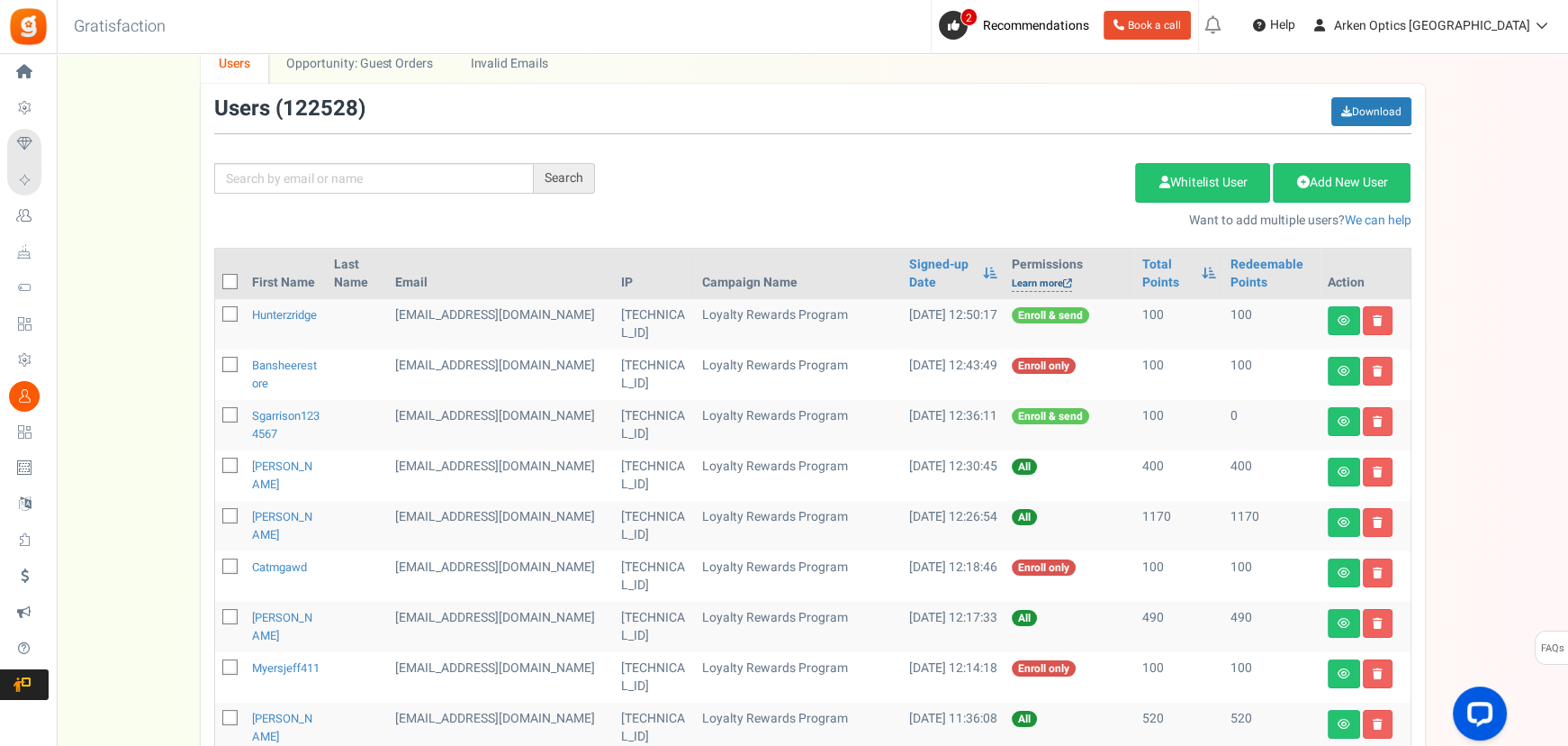
scroll to position [0, 0]
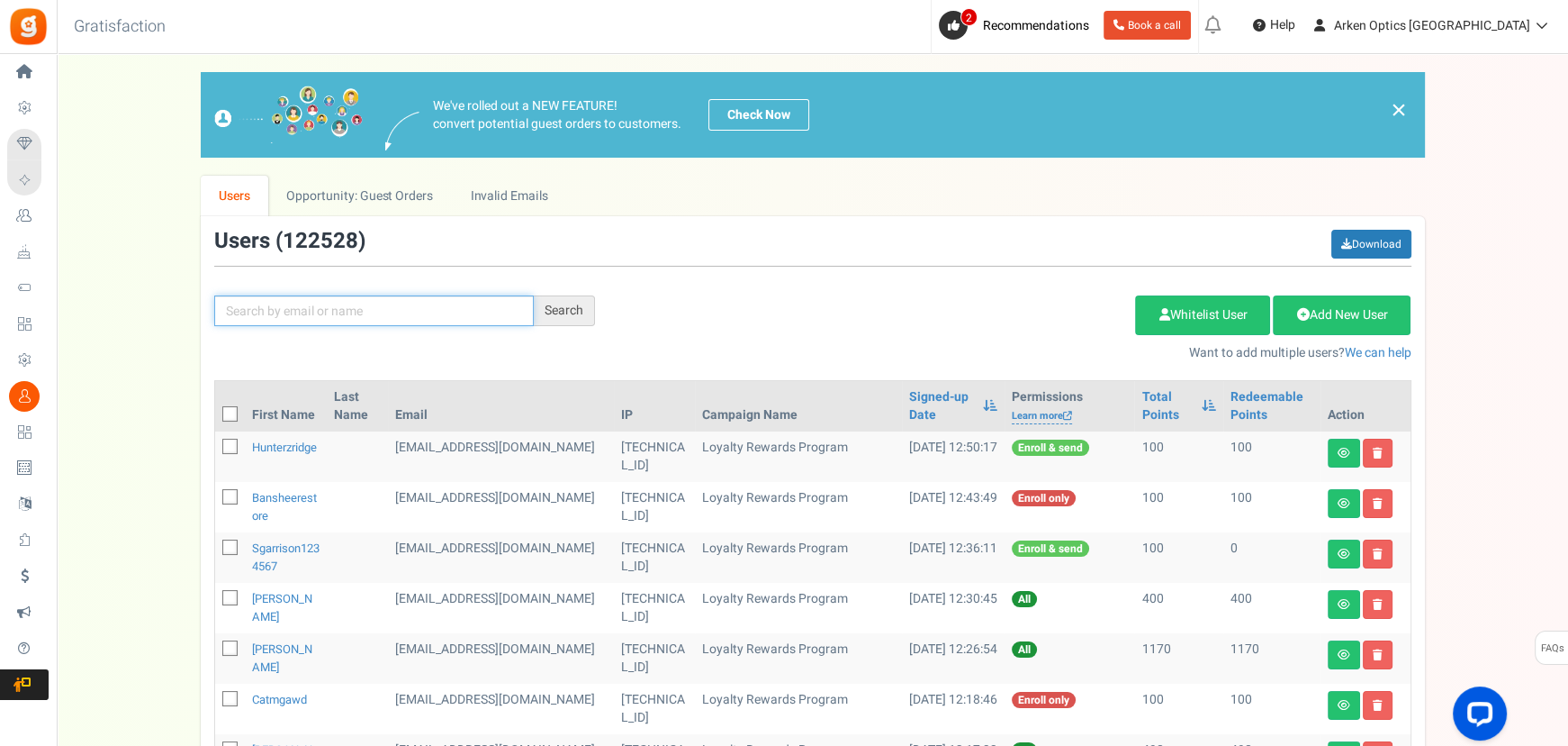
click at [328, 315] on input "text" at bounding box center [374, 311] width 319 height 31
paste input "[EMAIL_ADDRESS][DOMAIN_NAME]"
type input "[EMAIL_ADDRESS][DOMAIN_NAME]"
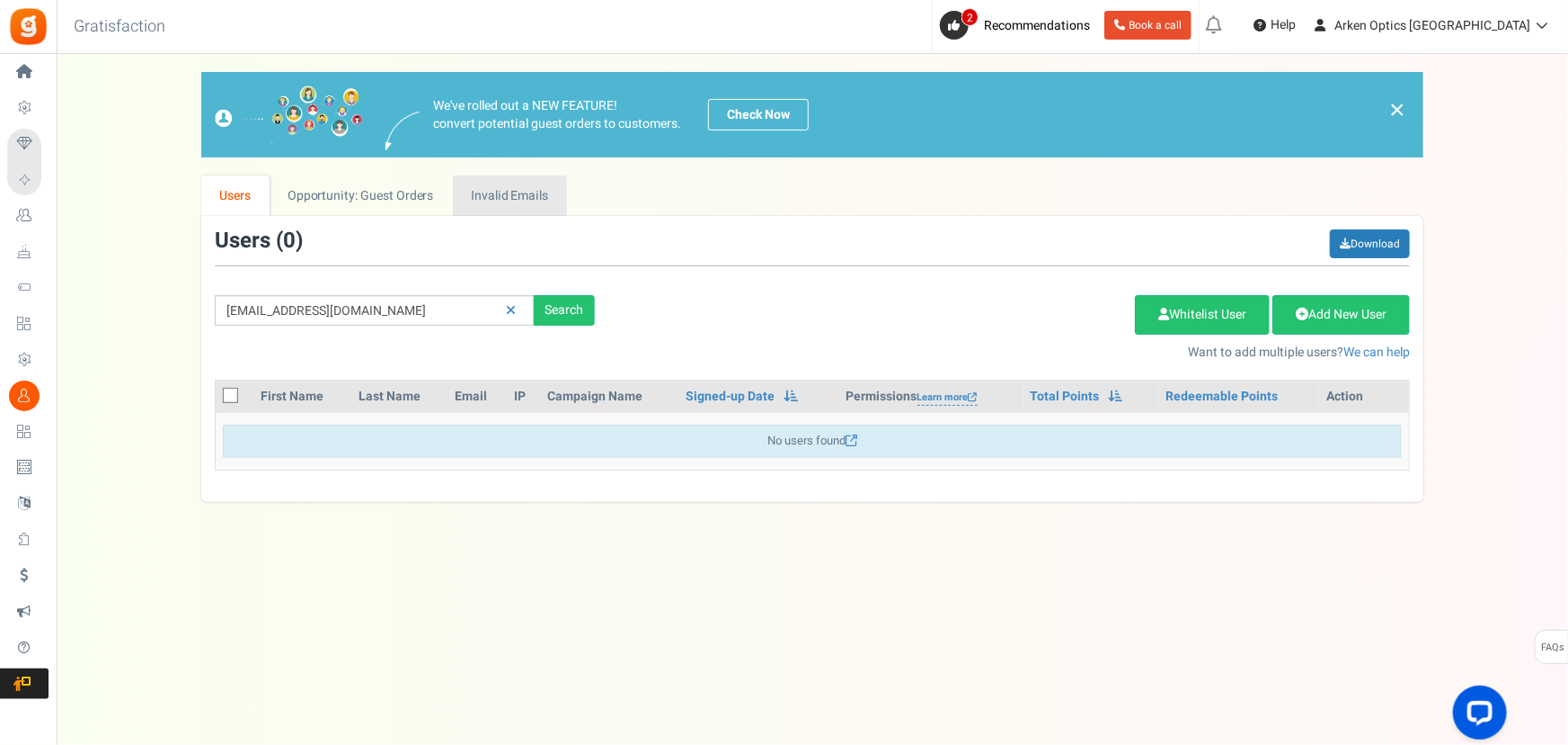
click at [494, 202] on link "Invalid Emails" at bounding box center [509, 195] width 114 height 40
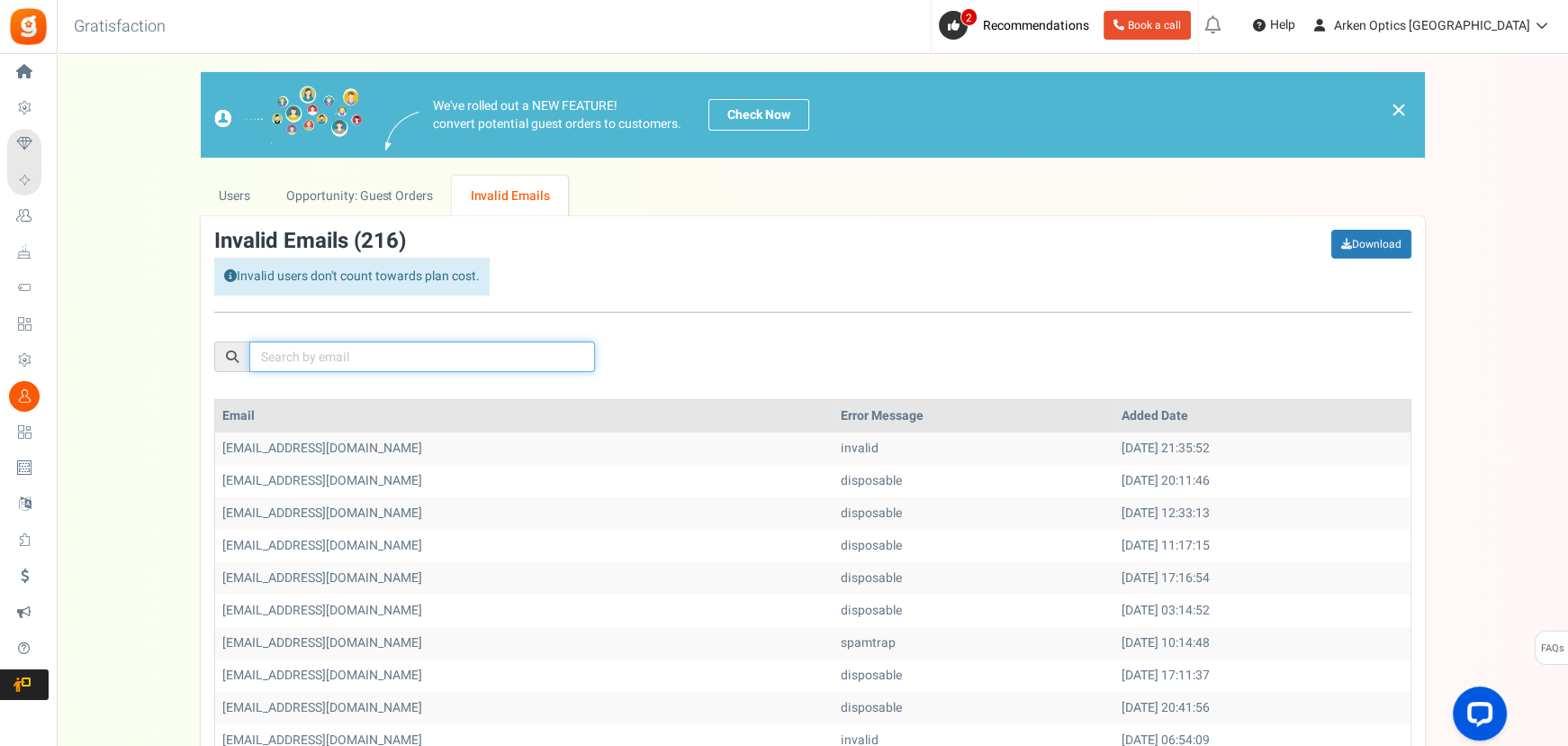
click at [339, 361] on input "text" at bounding box center [421, 357] width 345 height 31
paste input "[EMAIL_ADDRESS][DOMAIN_NAME]"
type input "[EMAIL_ADDRESS][DOMAIN_NAME]"
click at [957, 365] on div "[EMAIL_ADDRESS][DOMAIN_NAME]" at bounding box center [813, 305] width 1224 height 151
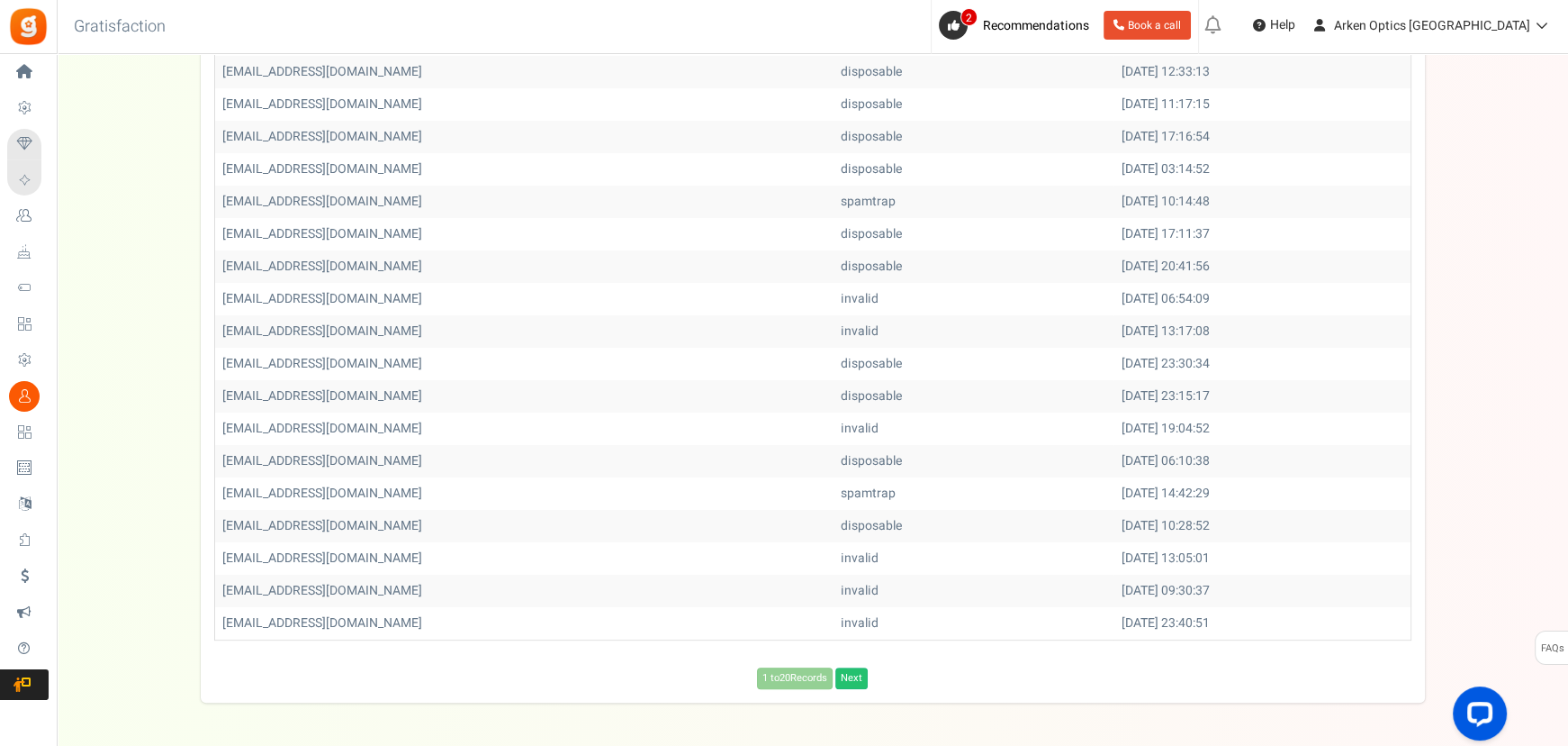
scroll to position [504, 0]
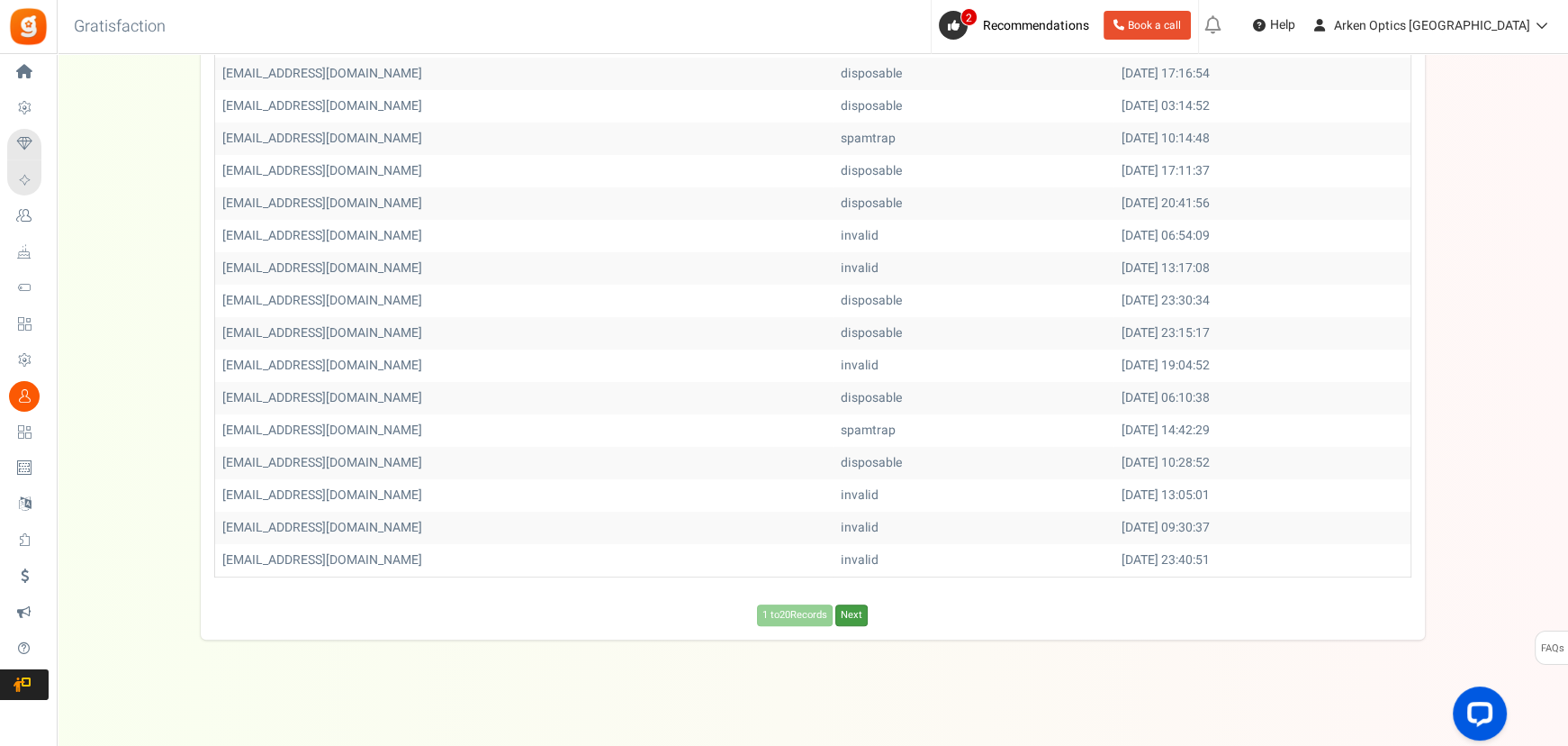
click at [851, 611] on link "Next" at bounding box center [851, 615] width 33 height 21
click at [890, 612] on link "Next" at bounding box center [880, 615] width 33 height 21
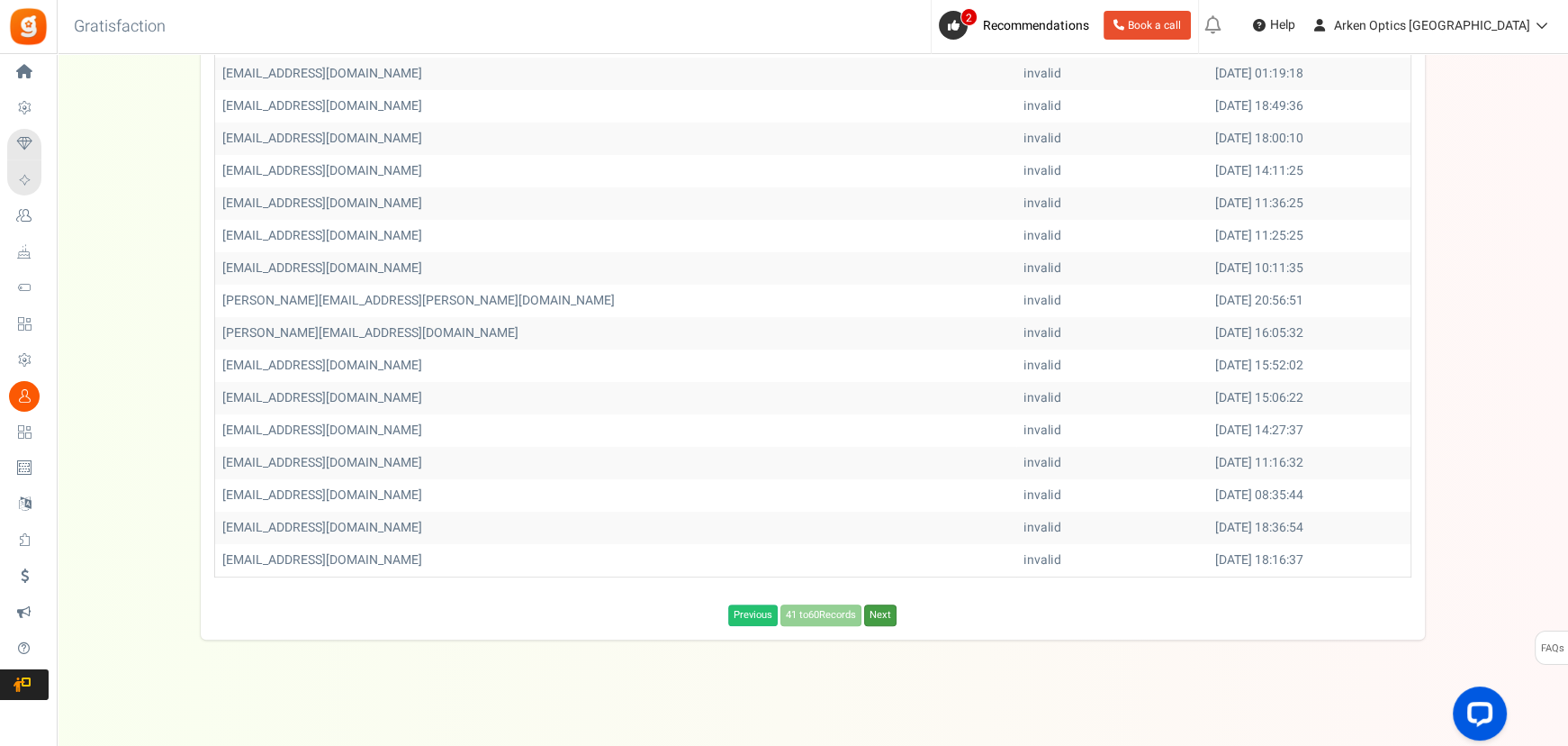
click at [886, 613] on link "Next" at bounding box center [880, 615] width 33 height 21
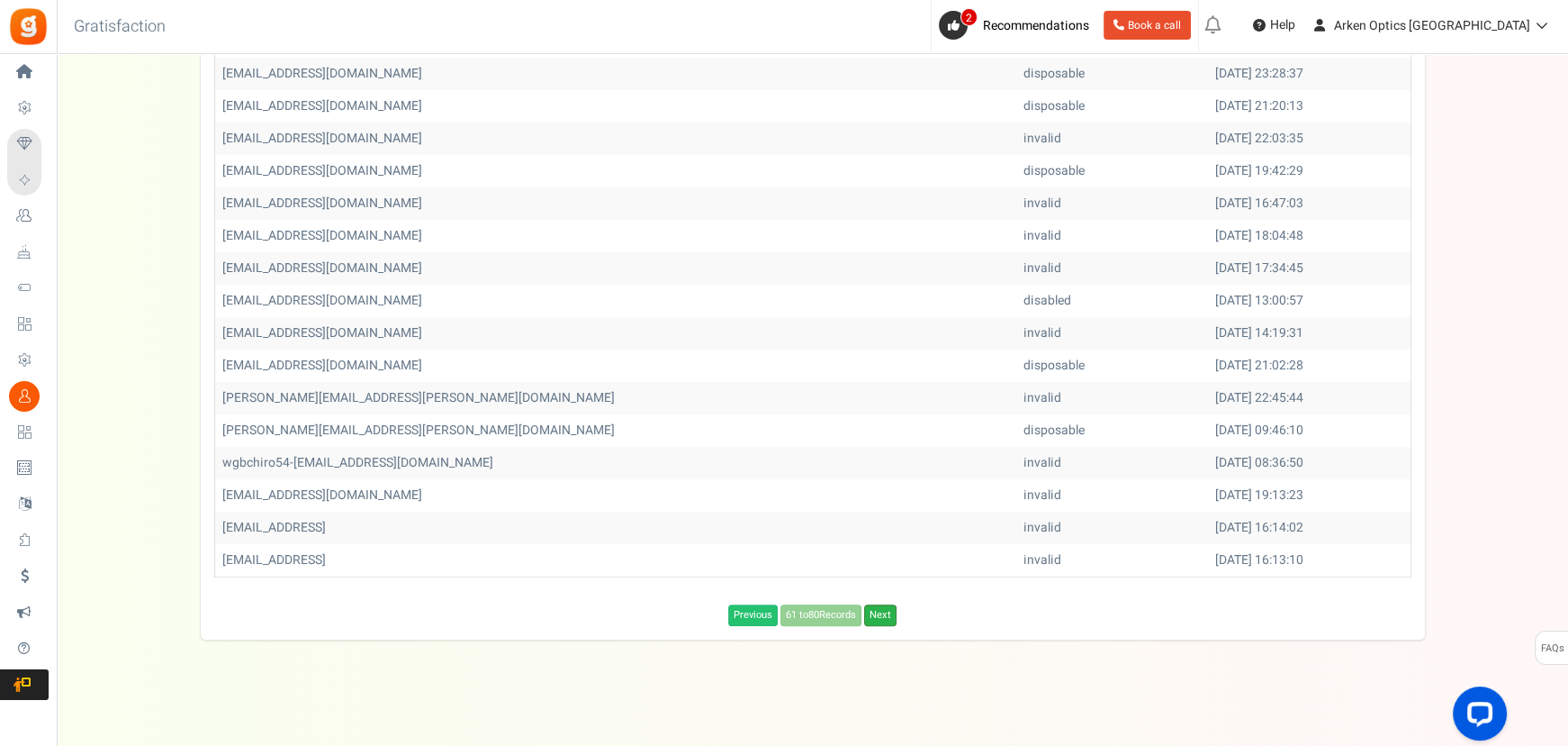
click at [892, 613] on link "Next" at bounding box center [880, 615] width 33 height 21
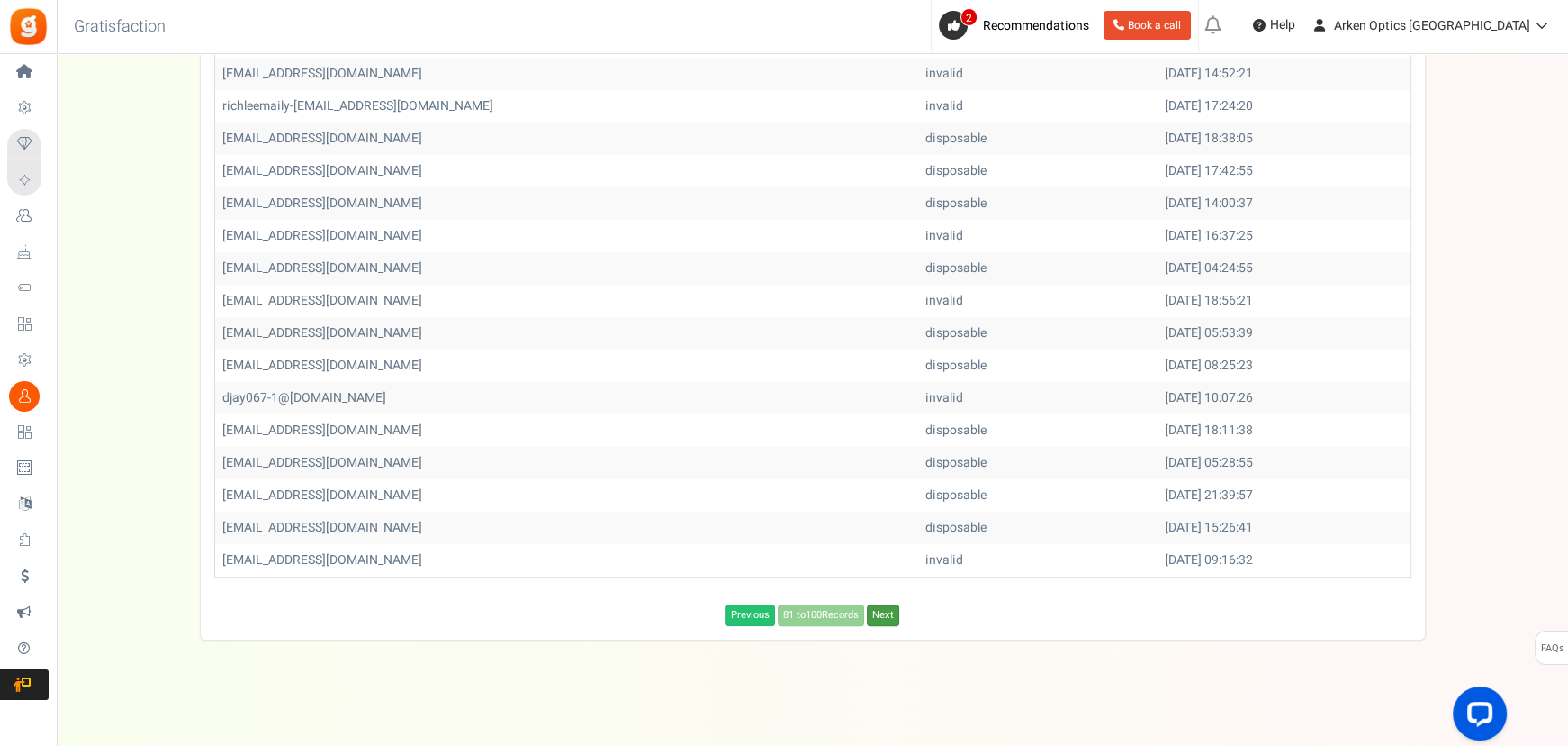
click at [892, 613] on link "Next" at bounding box center [883, 615] width 33 height 21
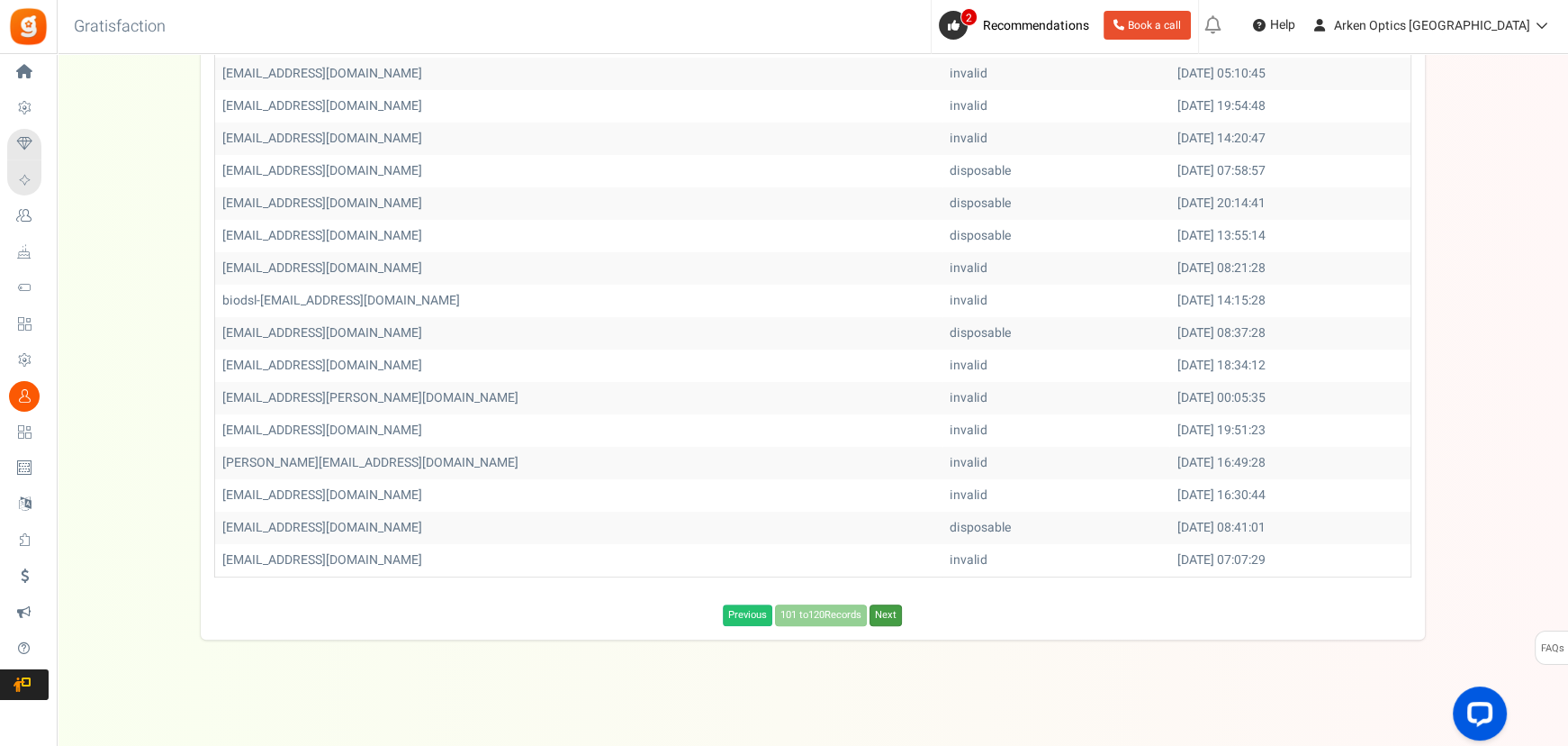
click at [892, 613] on link "Next" at bounding box center [886, 615] width 33 height 21
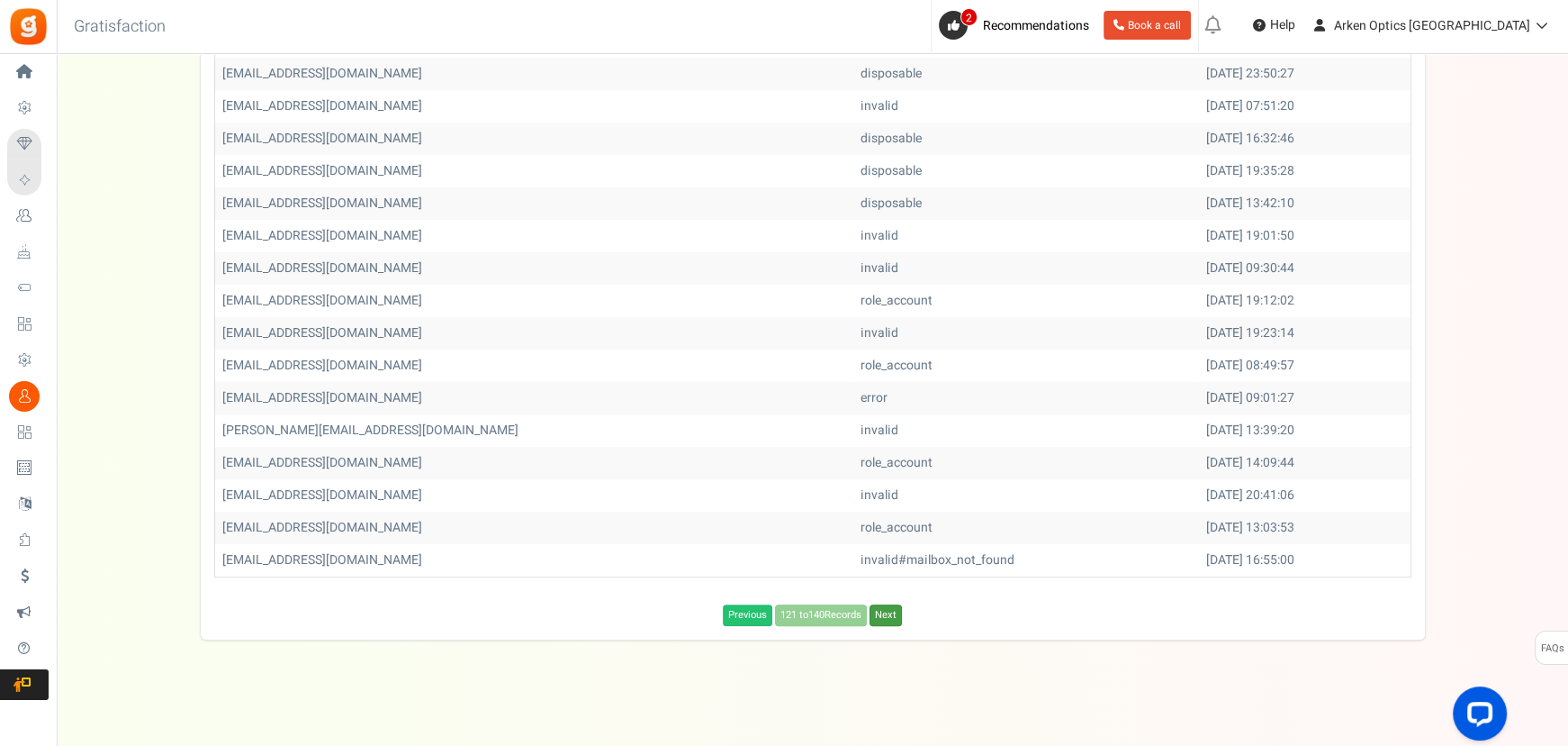
click at [892, 613] on link "Next" at bounding box center [886, 615] width 33 height 21
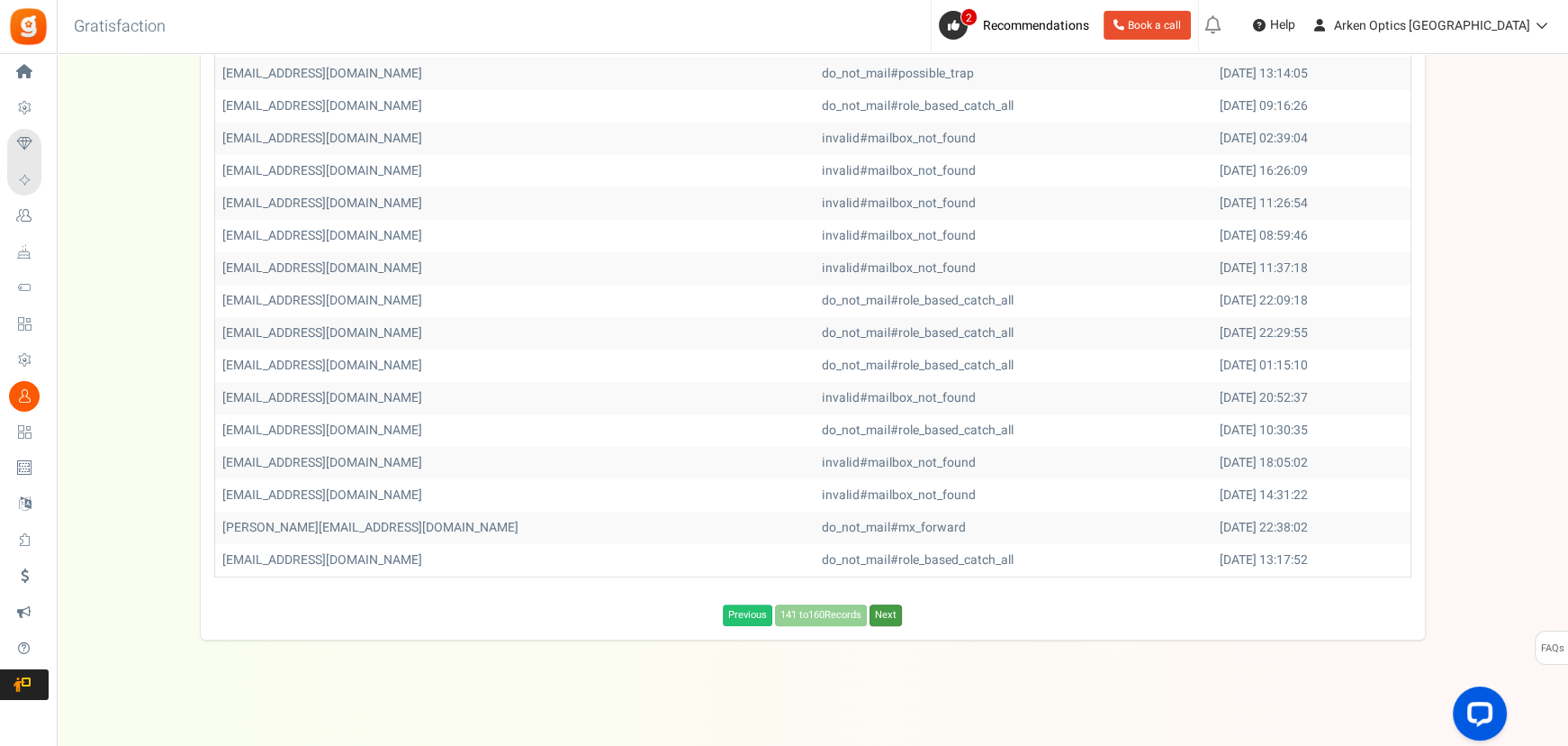
click at [892, 613] on link "Next" at bounding box center [886, 615] width 33 height 21
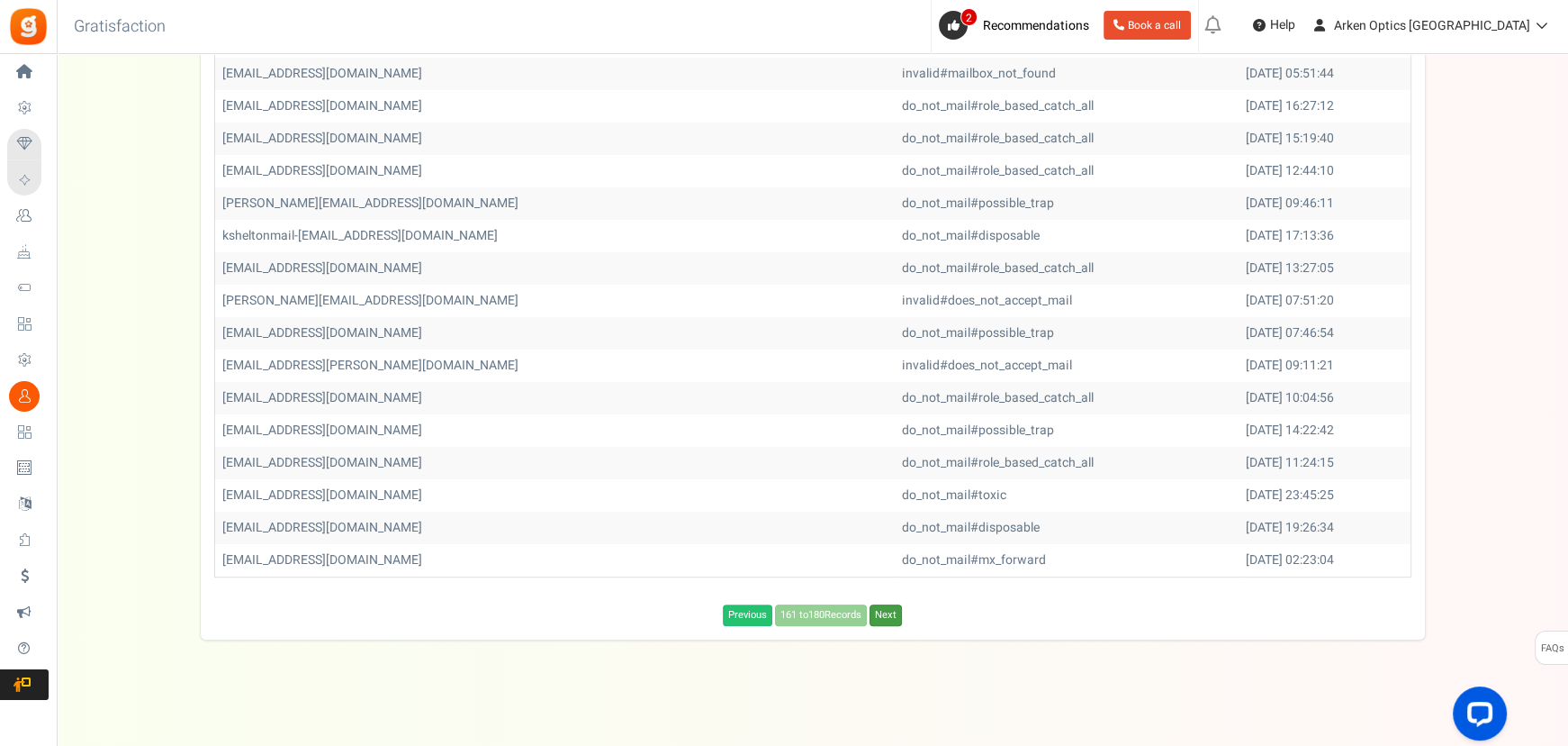
click at [892, 613] on link "Next" at bounding box center [886, 615] width 33 height 21
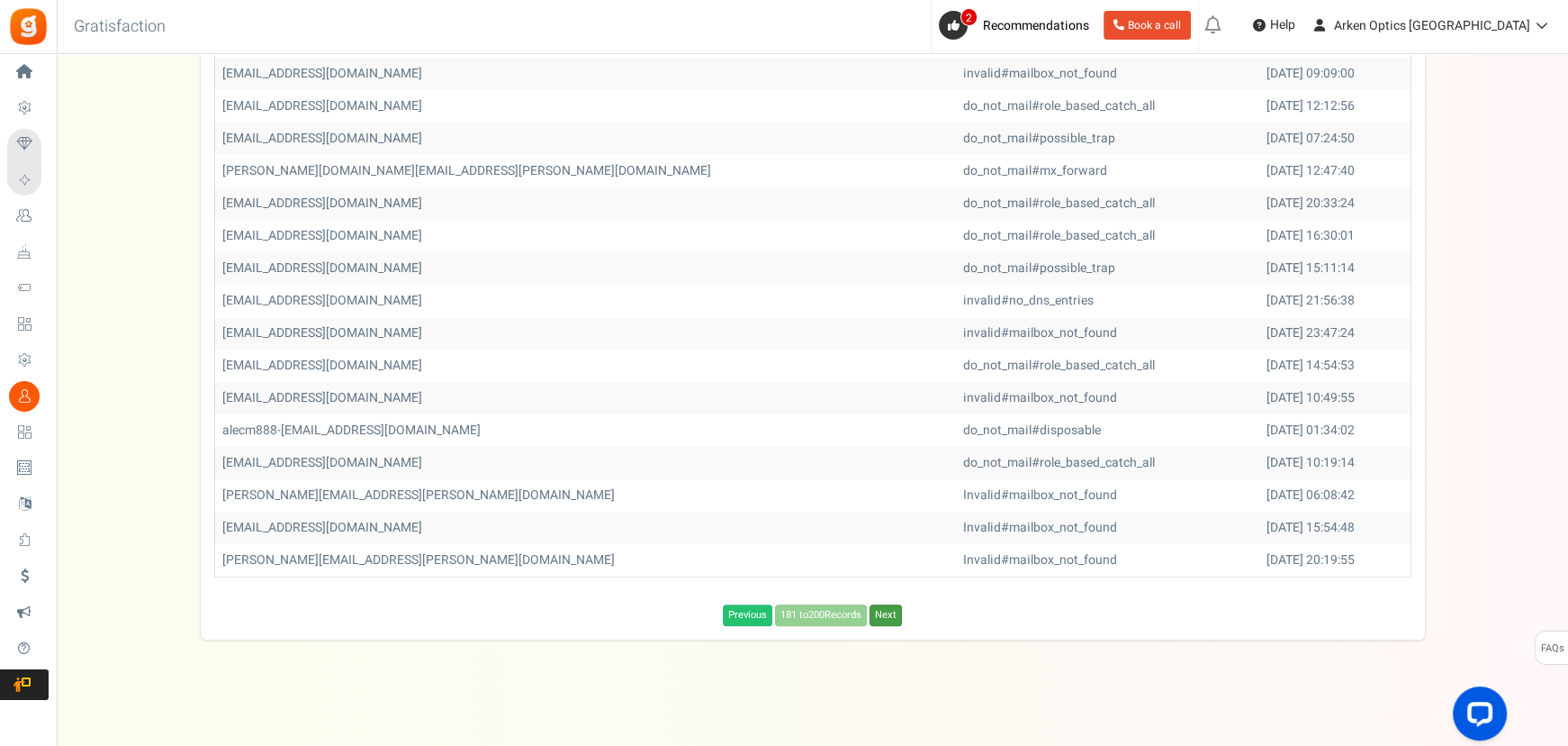
click at [892, 613] on link "Next" at bounding box center [886, 615] width 33 height 21
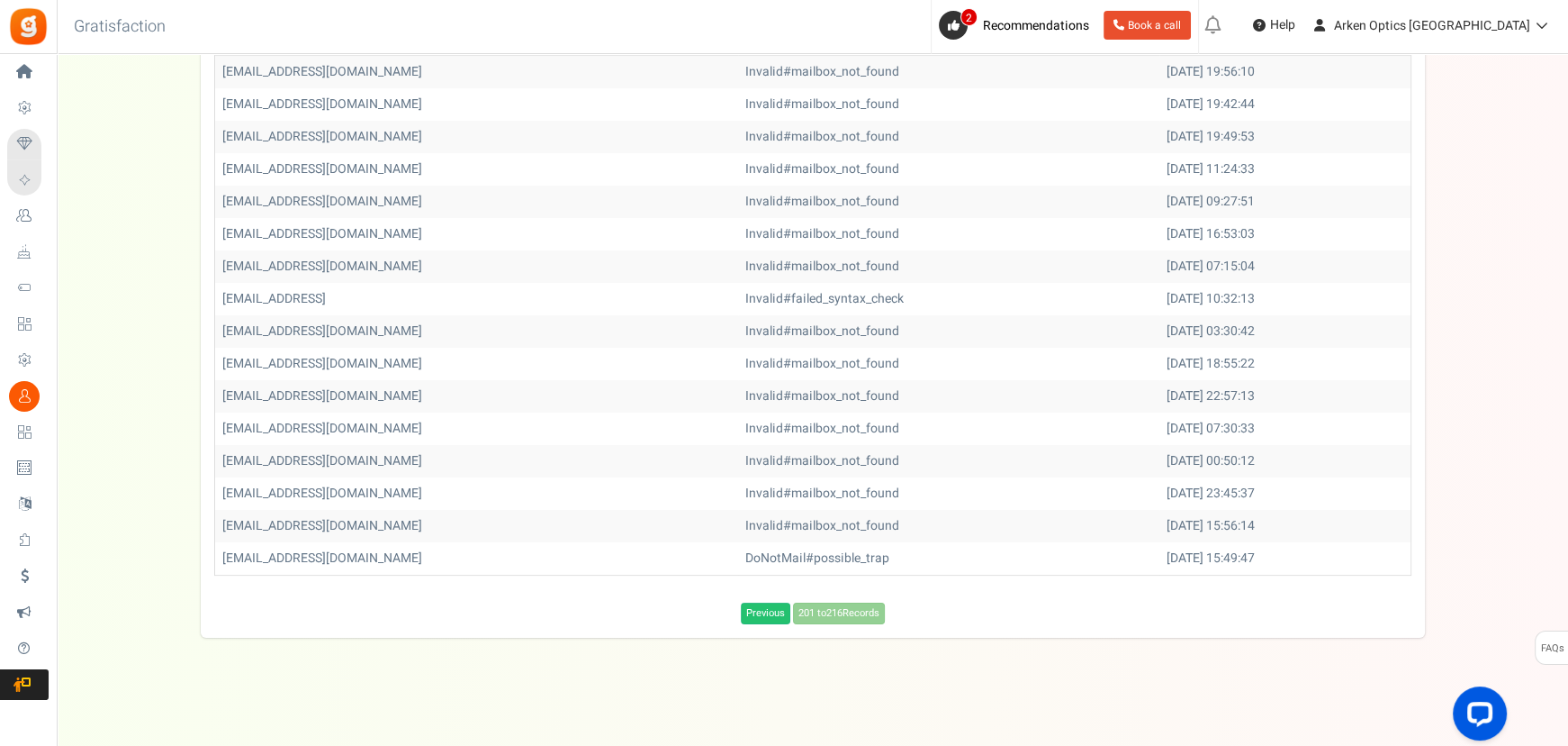
scroll to position [375, 0]
click at [892, 613] on div "Previous 201 to 216 Records Loading..." at bounding box center [813, 614] width 1224 height 21
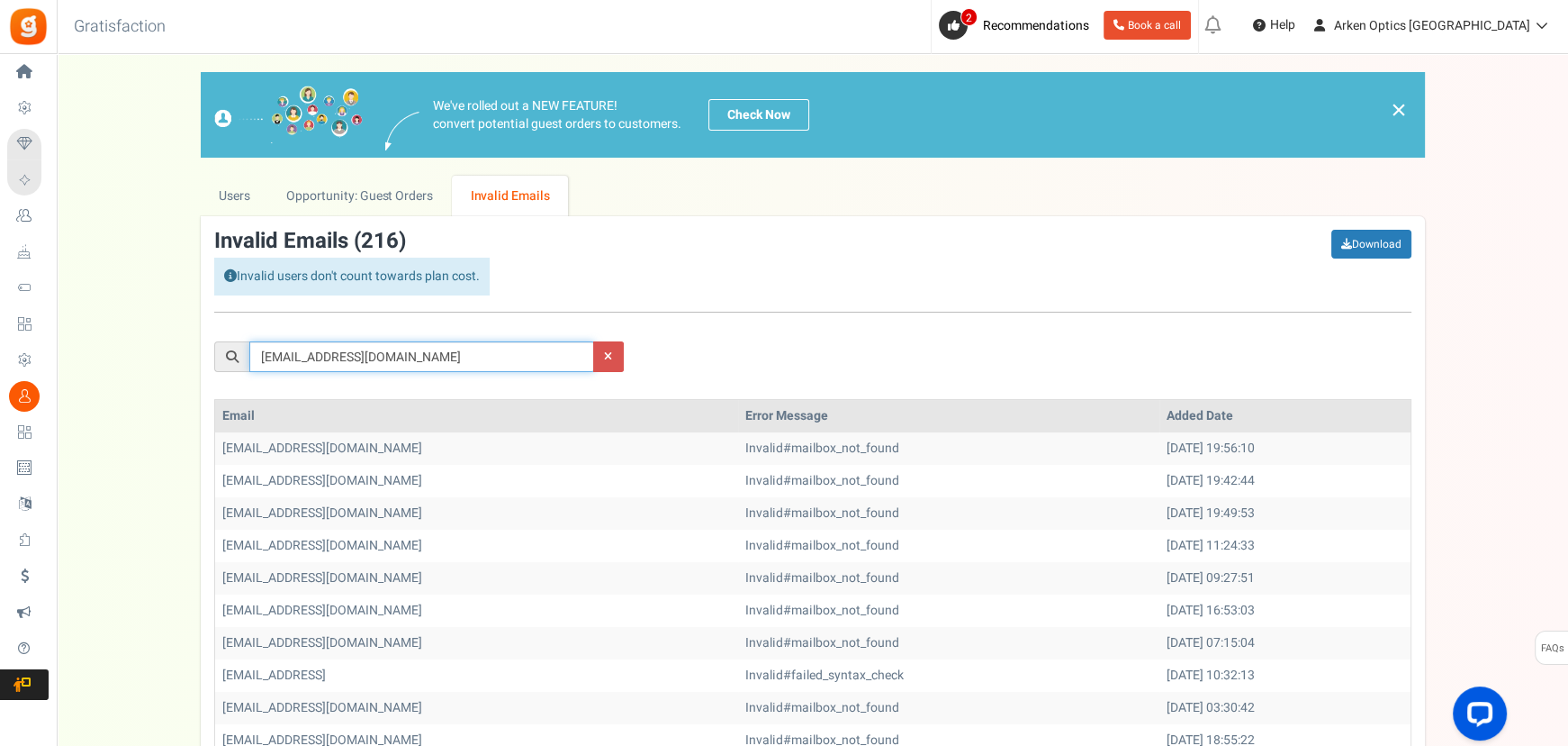
drag, startPoint x: 440, startPoint y: 359, endPoint x: 144, endPoint y: 313, distance: 299.6
click at [63, 355] on div "× Close Add Points ? First Name Last Name Email Do you want to give Welcome bon…" at bounding box center [812, 543] width 1511 height 942
click at [216, 177] on link "Users" at bounding box center [235, 195] width 68 height 40
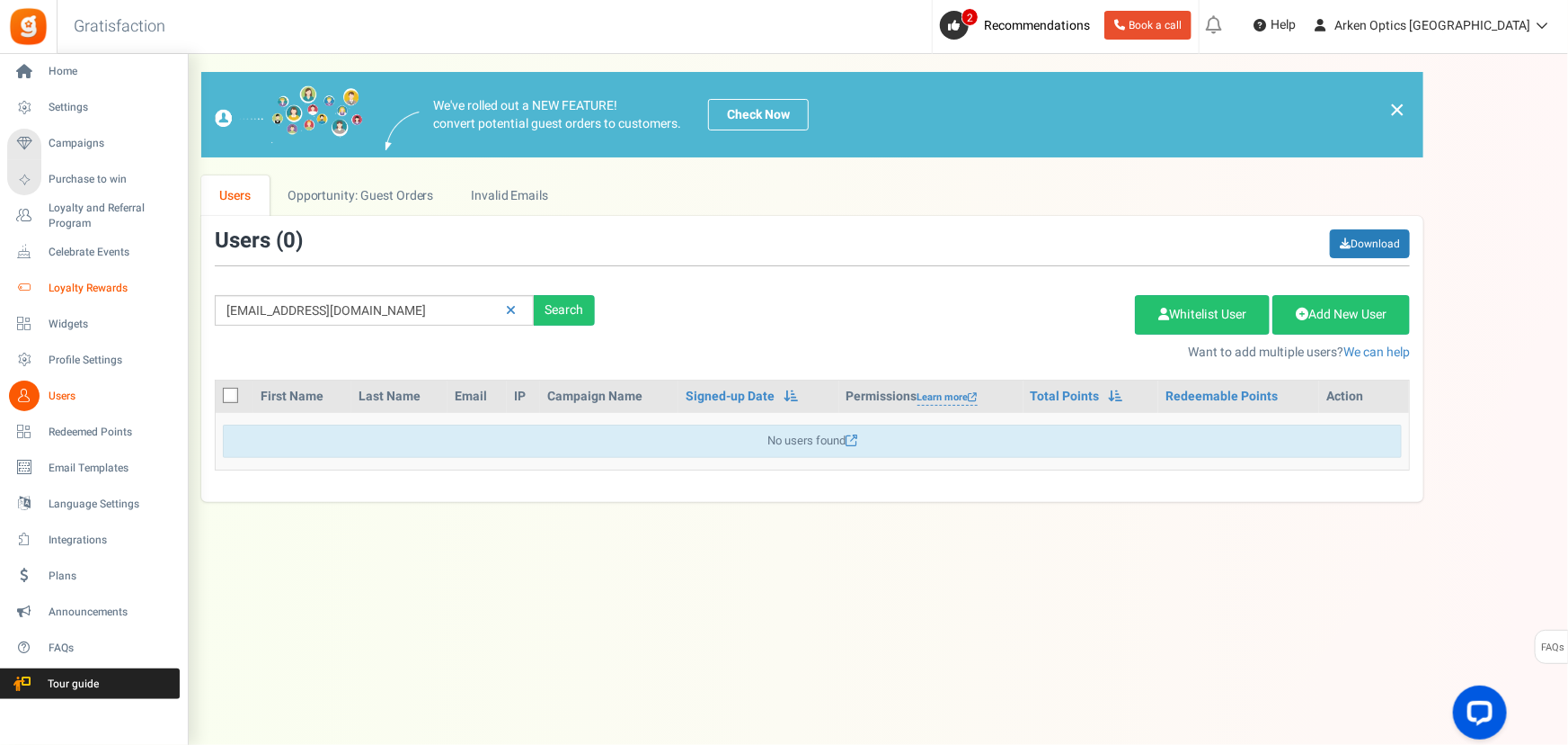
click at [64, 288] on span "Loyalty Rewards" at bounding box center [111, 288] width 126 height 15
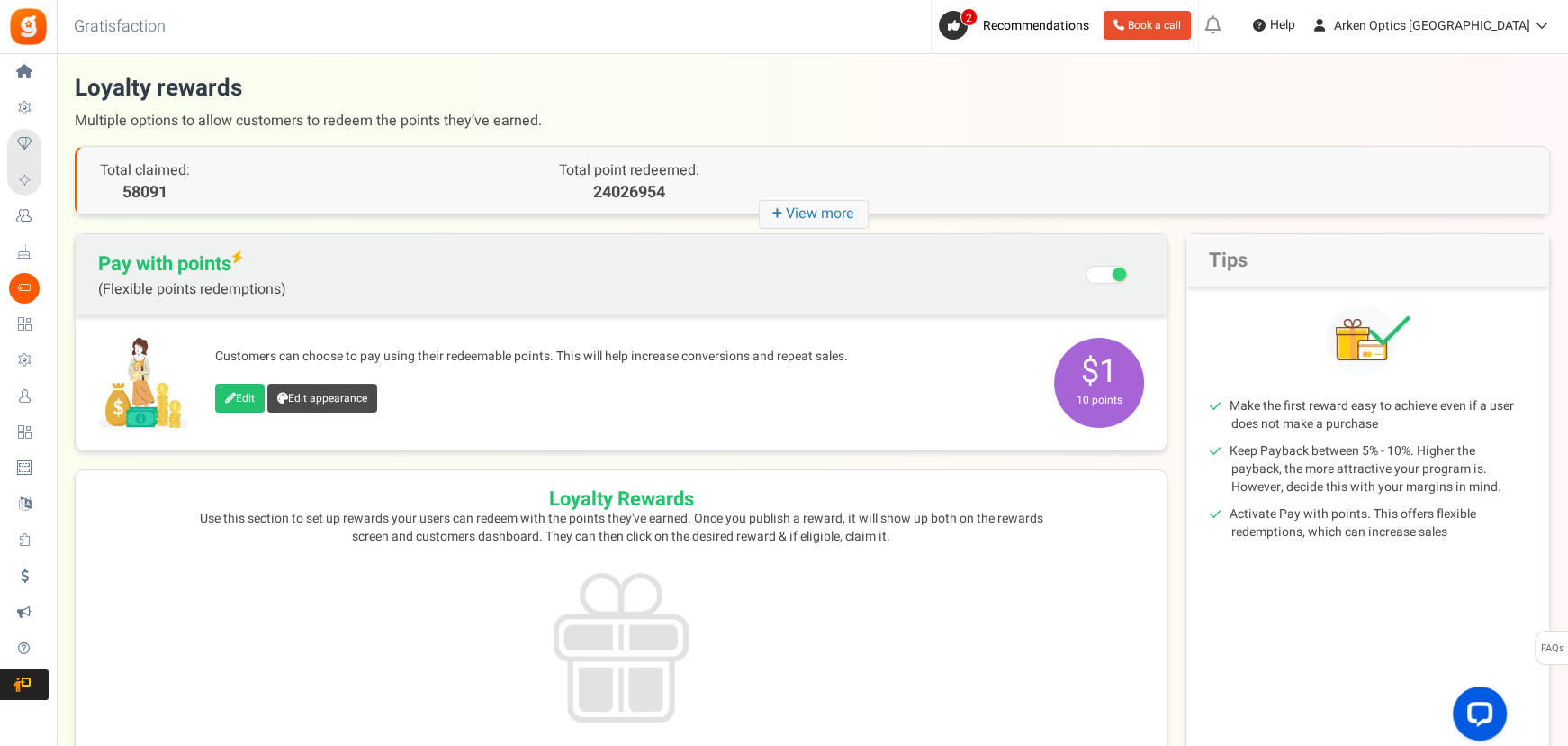
click at [782, 222] on strong "+" at bounding box center [779, 214] width 13 height 26
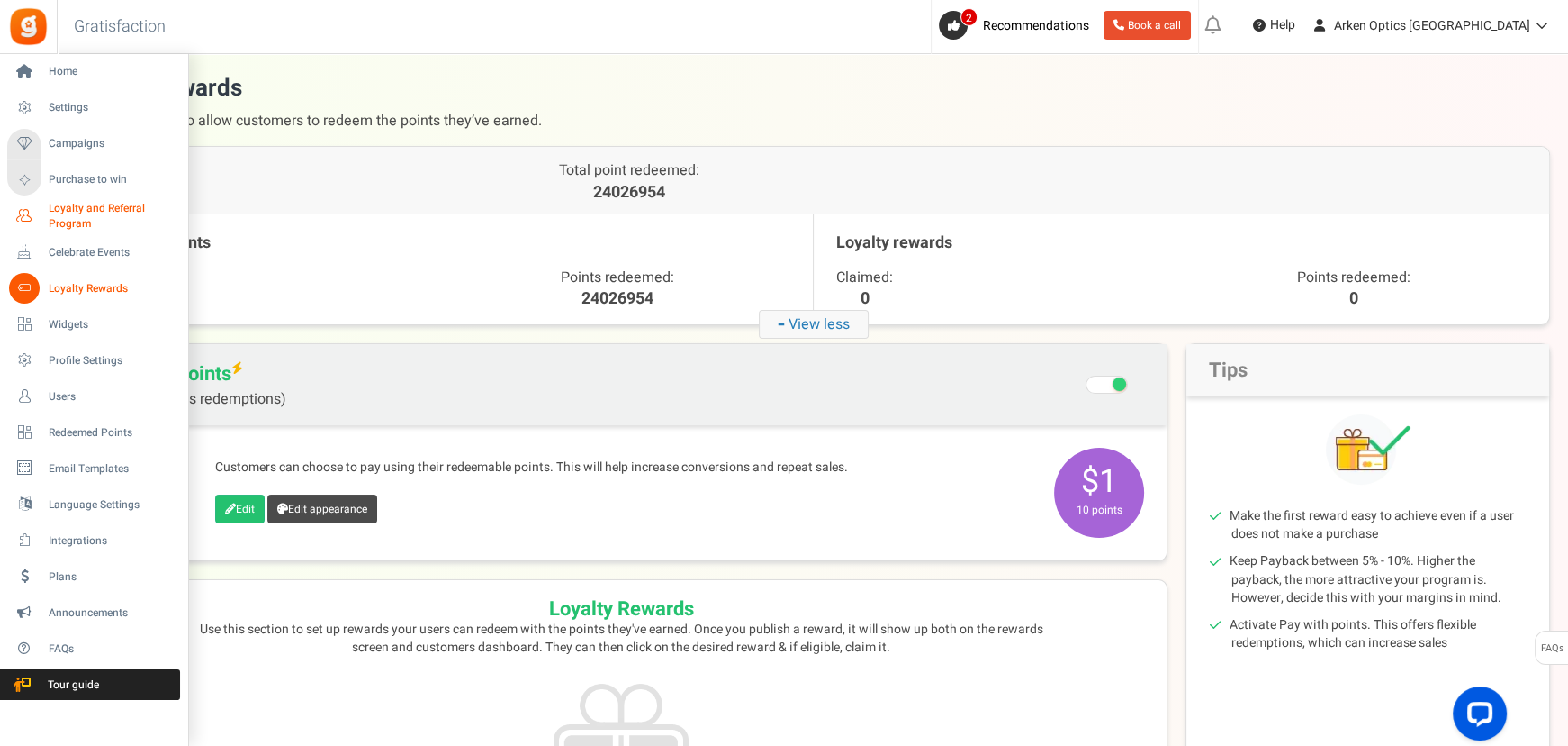
click at [29, 212] on icon at bounding box center [24, 217] width 31 height 31
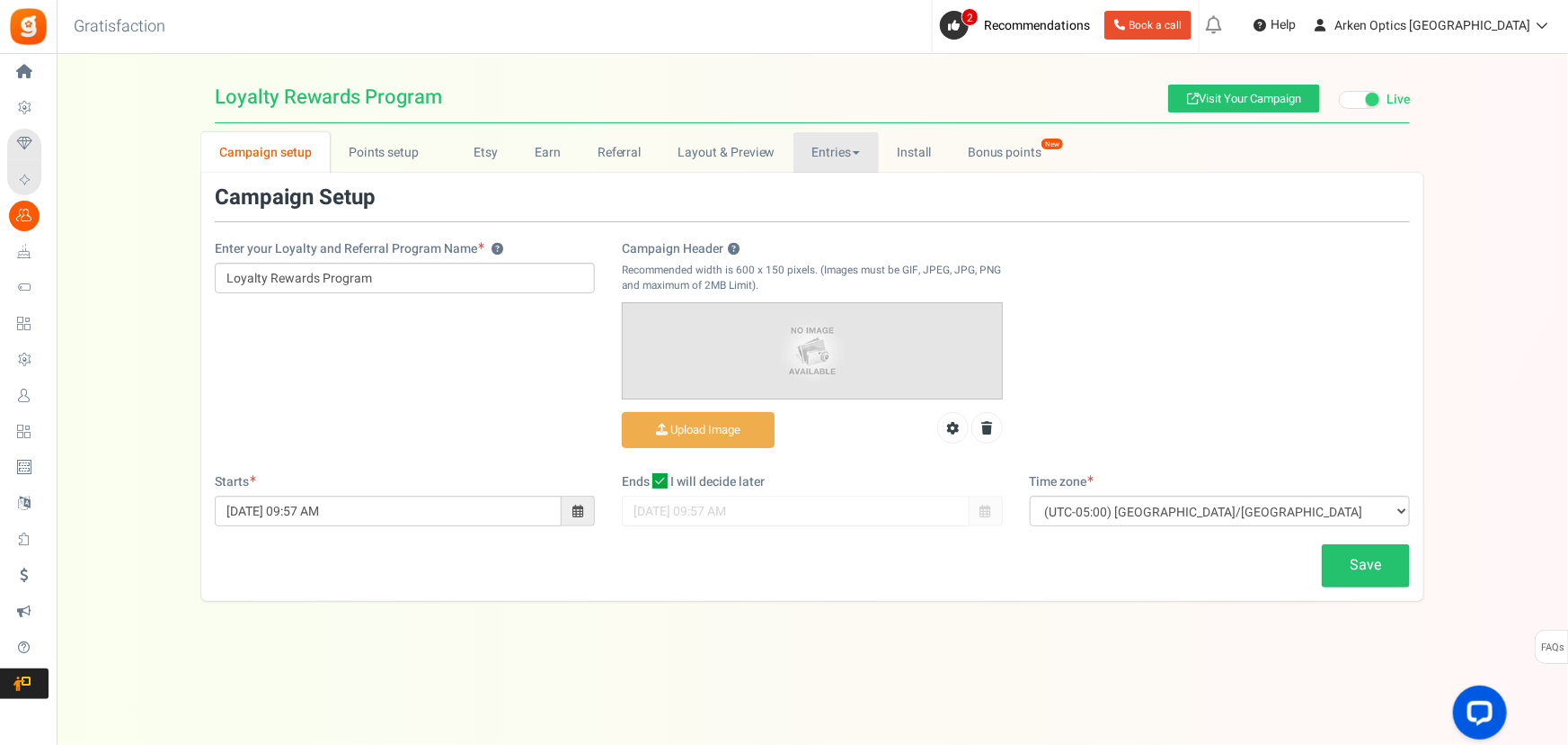
click at [824, 159] on link "Entries" at bounding box center [836, 153] width 86 height 40
click at [824, 191] on link "Entries" at bounding box center [866, 191] width 144 height 26
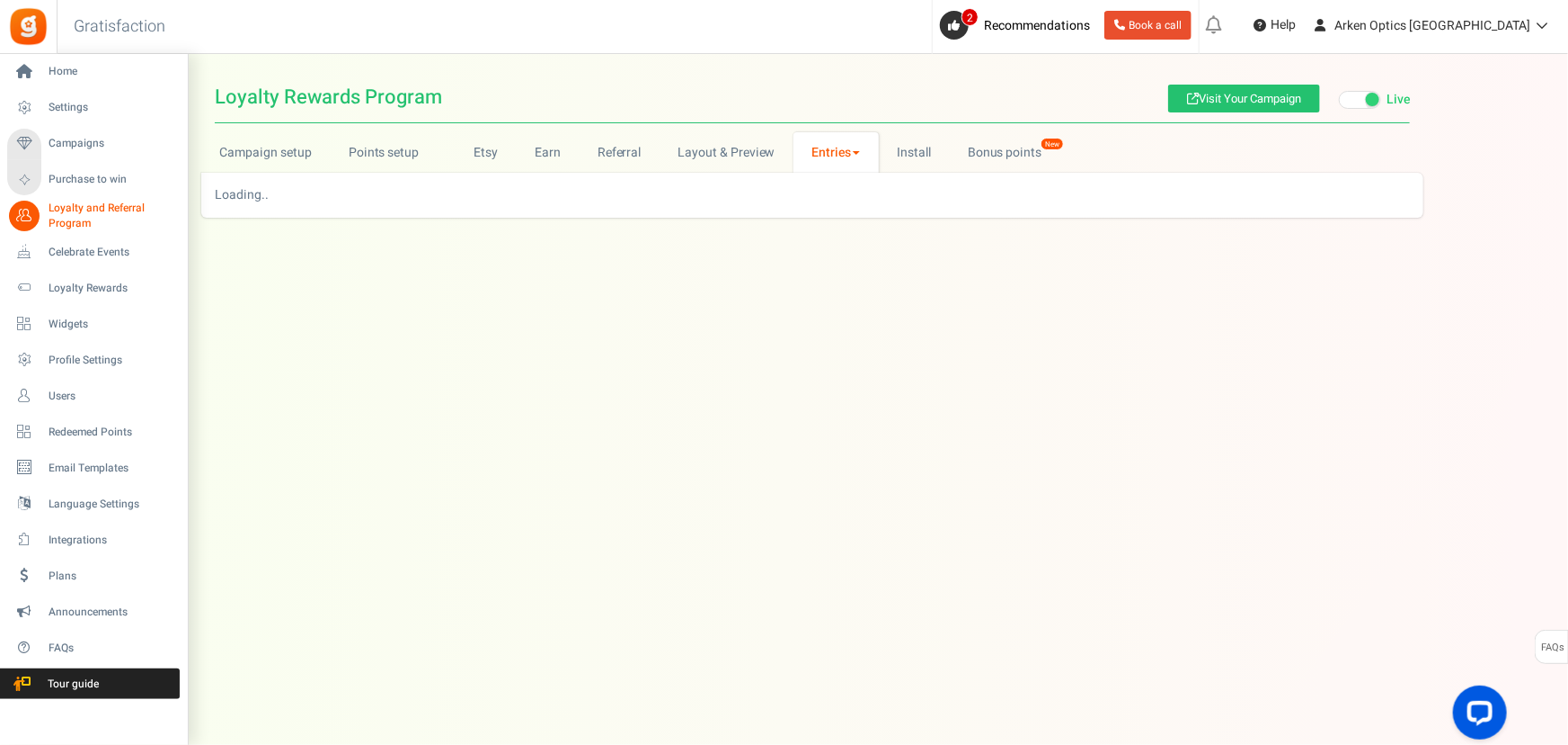
click at [90, 127] on li "Campaigns Purchase to win" at bounding box center [93, 161] width 187 height 72
drag, startPoint x: 51, startPoint y: 104, endPoint x: 84, endPoint y: 136, distance: 46.0
click at [50, 104] on span "Settings" at bounding box center [111, 108] width 126 height 15
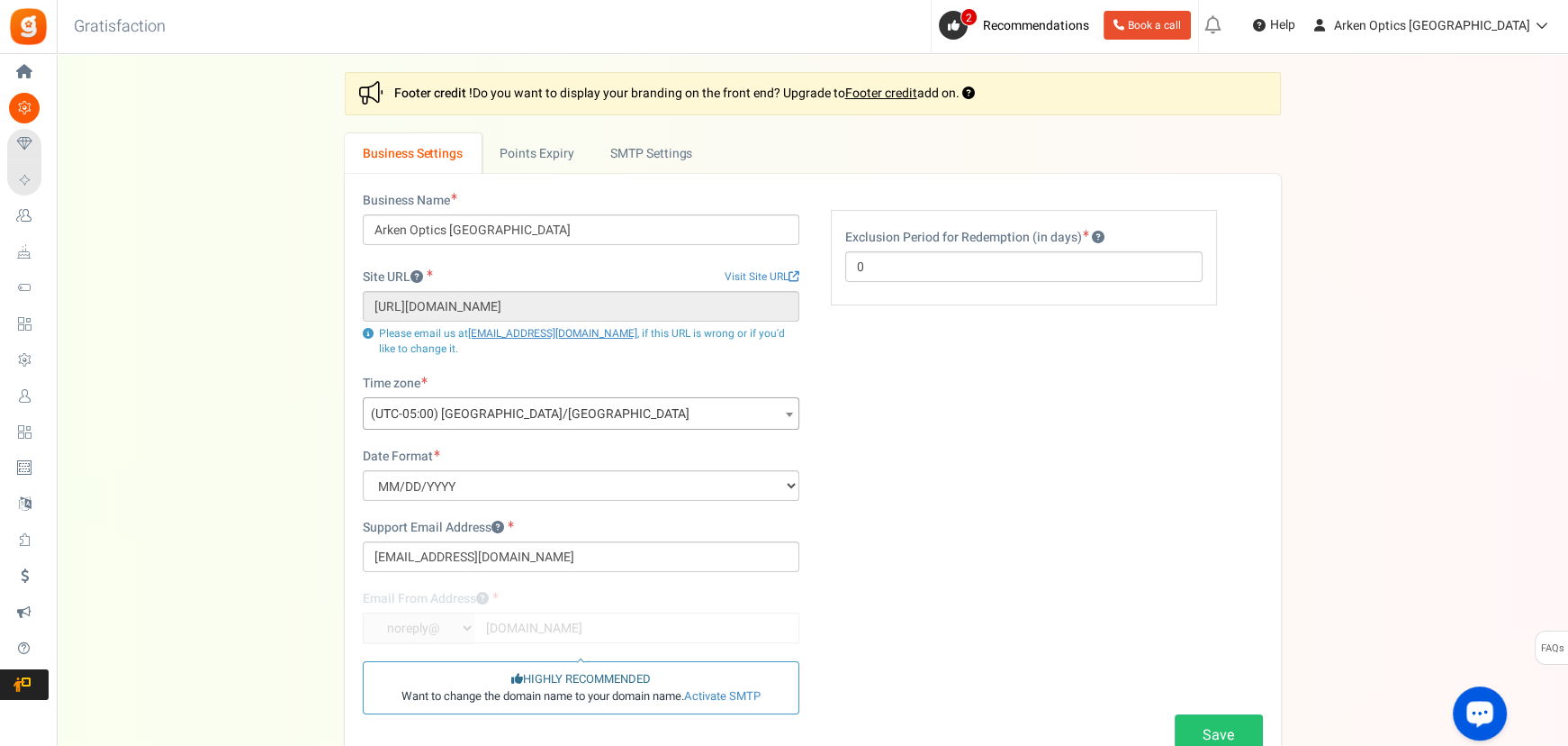
click at [1491, 710] on div "Open LiveChat chat widget" at bounding box center [1479, 712] width 31 height 31
